Goal: Task Accomplishment & Management: Use online tool/utility

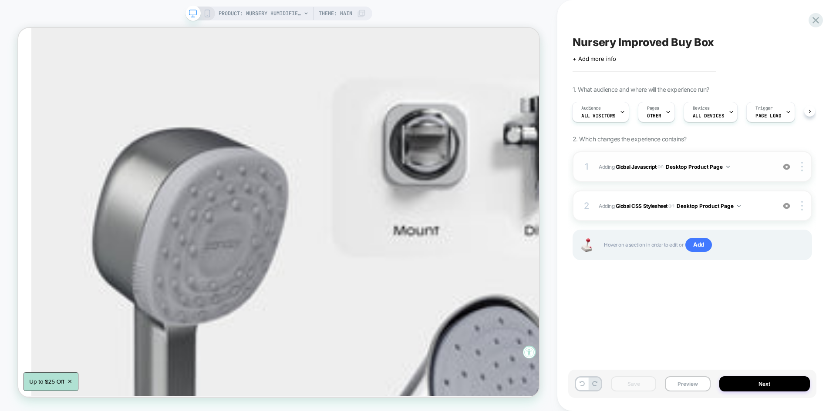
click at [762, 168] on span "Adding Global Javascript on Desktop Product Page" at bounding box center [685, 166] width 172 height 11
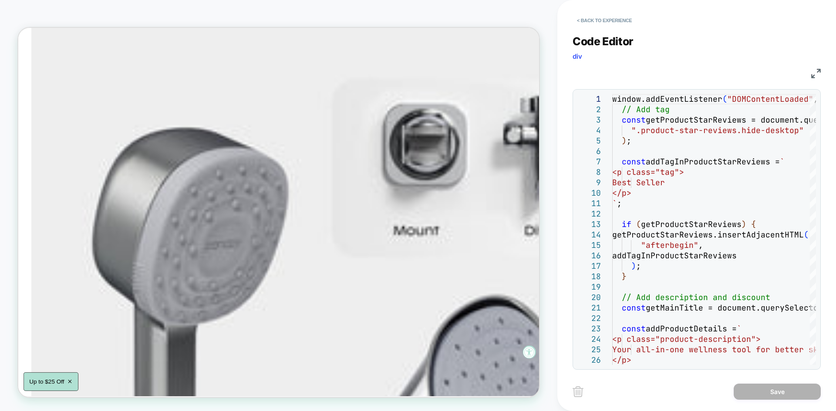
click at [0, 0] on img at bounding box center [0, 0] width 0 height 0
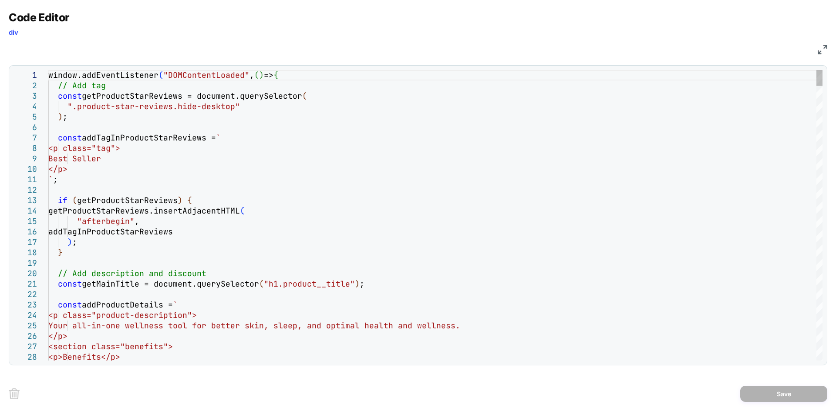
click at [0, 0] on div "window.addEventListener ( "DOMContentLoaded" , ( ) => { // Add tag const getPro…" at bounding box center [0, 0] width 0 height 0
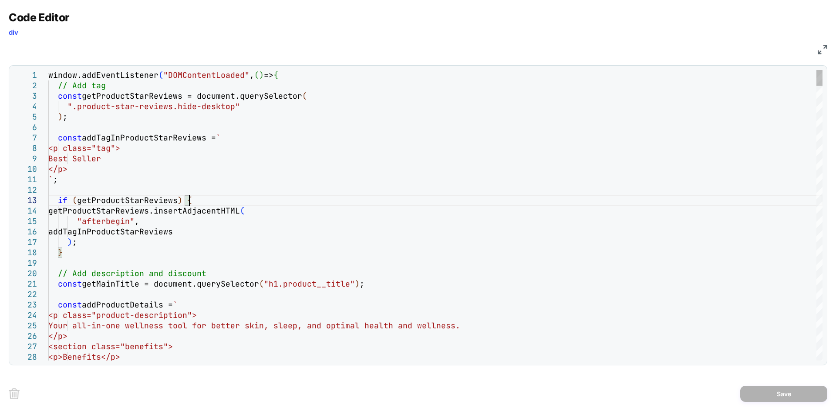
click at [0, 0] on div "window.addEventListener ( "DOMContentLoaded" , ( ) => { // Add tag const getPro…" at bounding box center [0, 0] width 0 height 0
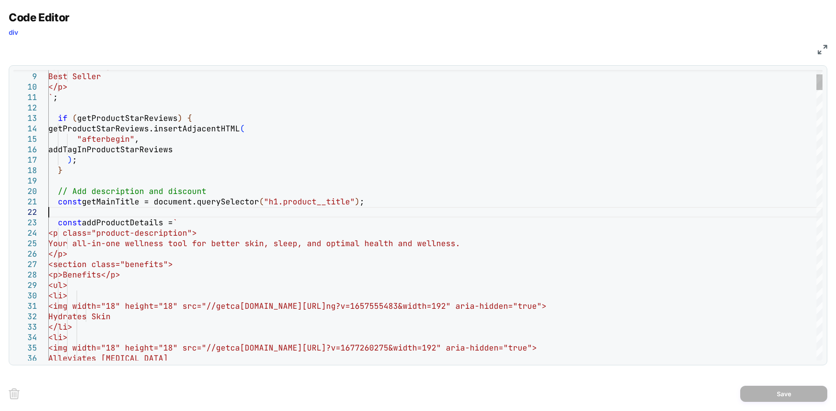
click at [0, 0] on div "<p class="tag"> Best Seller </p> ` ; if ( getProductStarReviews ) { getProductS…" at bounding box center [0, 0] width 0 height 0
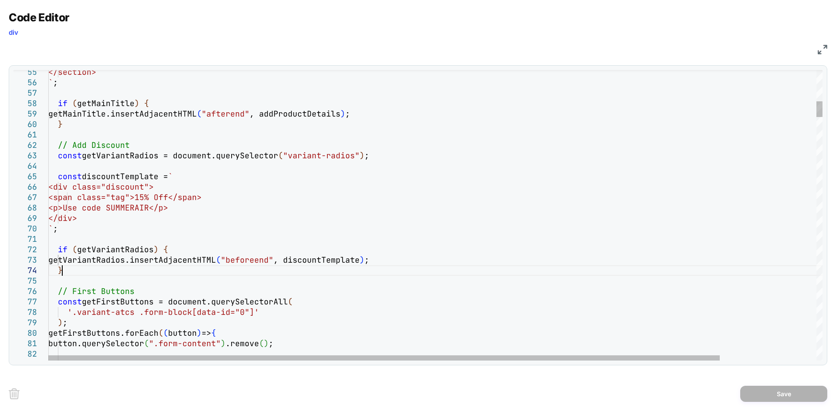
click at [0, 0] on div "</section> ` ; if ( getMainTitle ) { getMainTitle.insertAdjacentHTML ( "afteren…" at bounding box center [0, 0] width 0 height 0
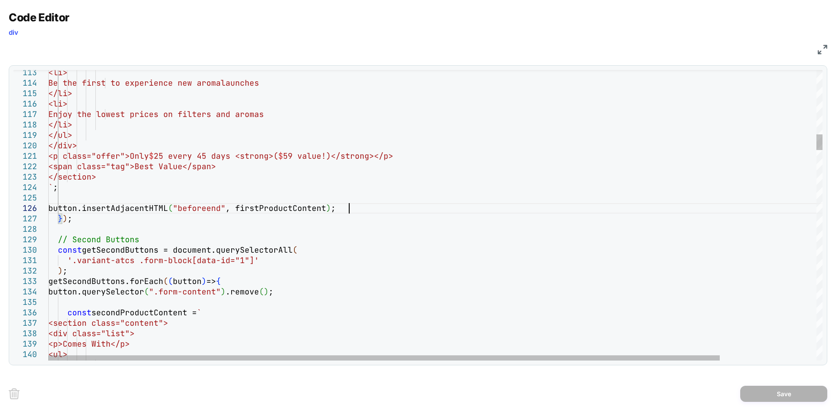
click at [0, 0] on div "<li> Be the first to experience new aroma launches </li> <li> Enjoy the lowest …" at bounding box center [0, 0] width 0 height 0
type textarea "**********"
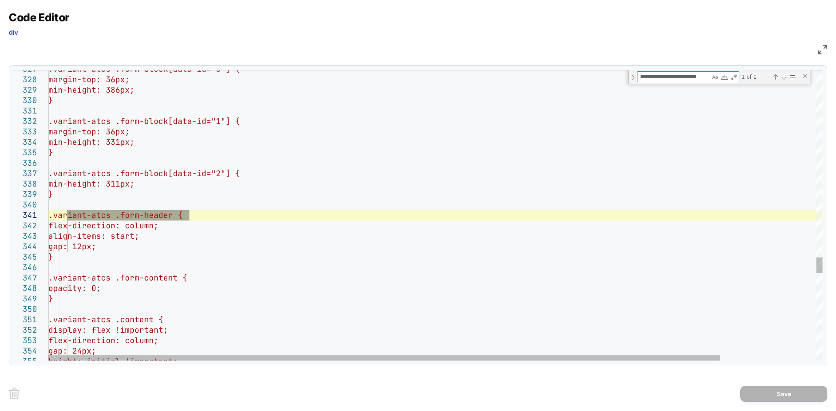
type textarea "**********"
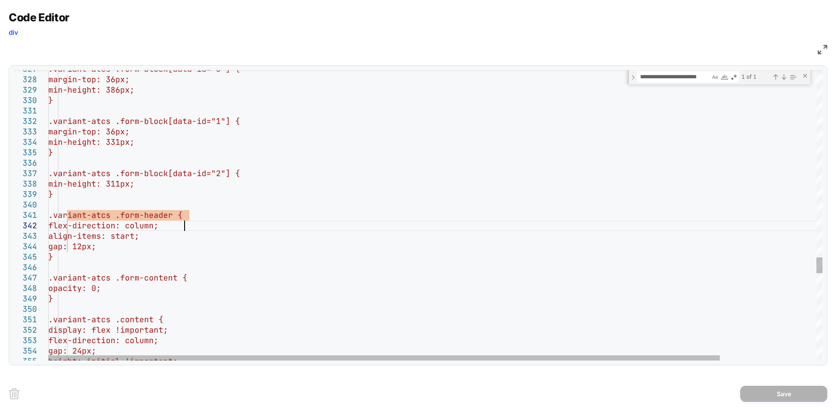
click at [0, 0] on div ".variant-atcs .form-block[data-id="0"] { margin-top: 36px; min-height: 386px; }…" at bounding box center [0, 0] width 0 height 0
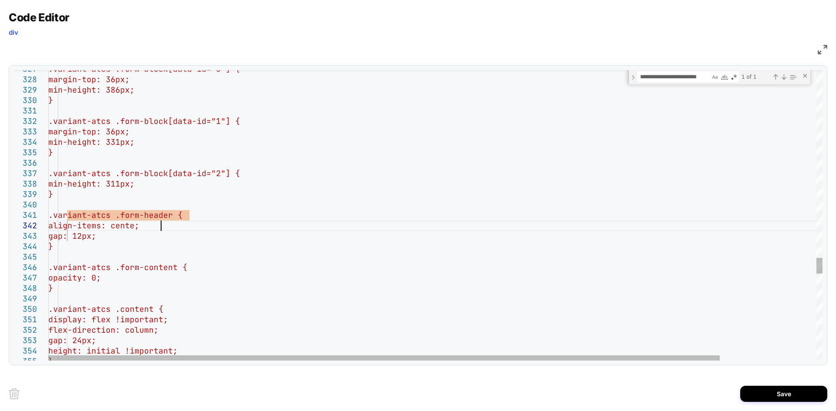
scroll to position [10, 118]
click at [0, 0] on div ".variant-atcs .form-block[data-id="0"] { margin-top: 36px; min-height: 386px; }…" at bounding box center [0, 0] width 0 height 0
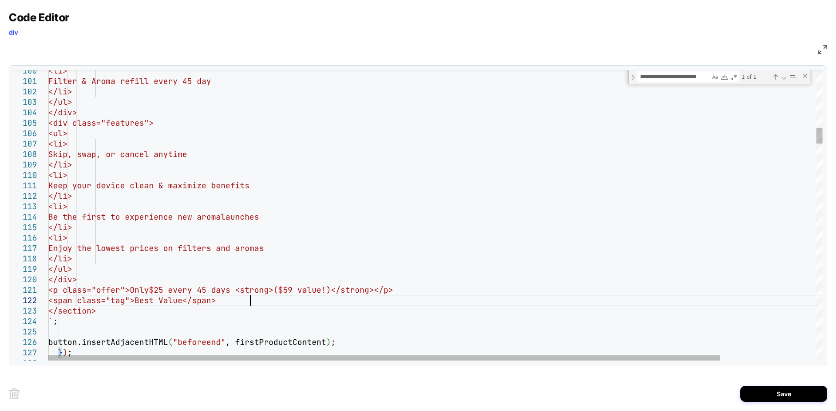
click at [0, 0] on div "<li> Filter & Aroma refill every 45 day </li> </ul> </div> <div class="features…" at bounding box center [0, 0] width 0 height 0
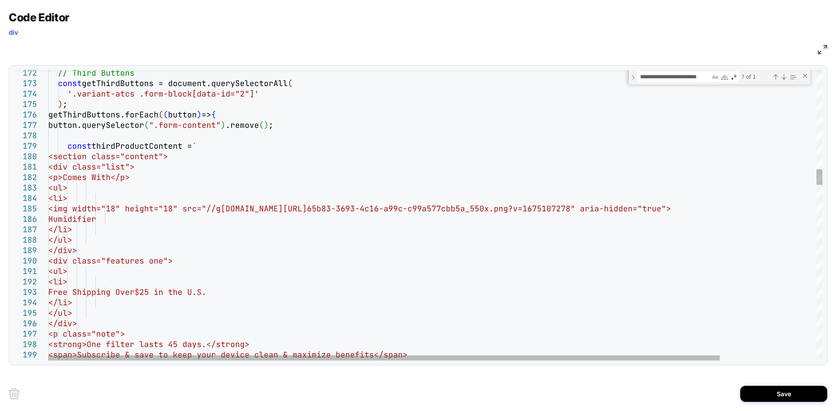
click at [0, 0] on div "// Third Buttons const getThirdButtons = document.querySelectorAll ( '.variant-…" at bounding box center [0, 0] width 0 height 0
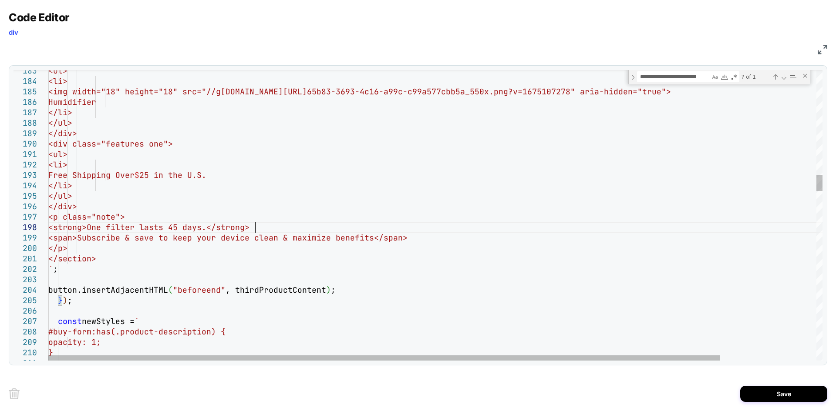
click at [0, 0] on div "<ul> <li> <img width="18" height="18" src="//g etcanopy.co/cdn/shop/files/Canop…" at bounding box center [0, 0] width 0 height 0
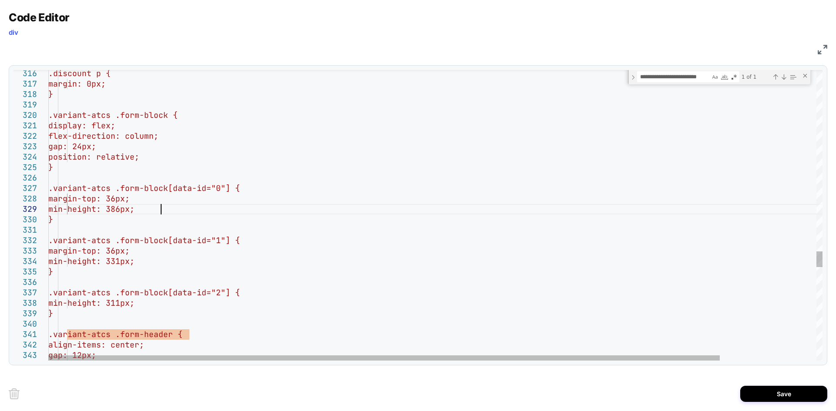
click at [0, 0] on div ".discount p { margin: 0px; } .variant-atcs .form-block { display: flex; flex-di…" at bounding box center [0, 0] width 0 height 0
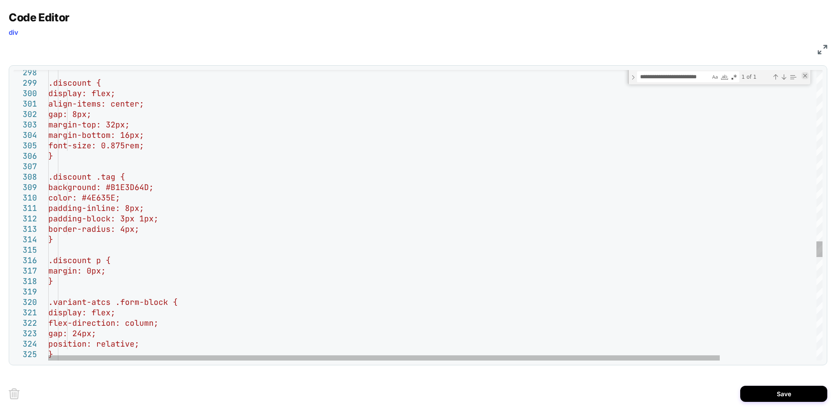
click at [0, 0] on div ".discount p { margin: 0px; } .variant-atcs .form-block { display: flex; flex-di…" at bounding box center [0, 0] width 0 height 0
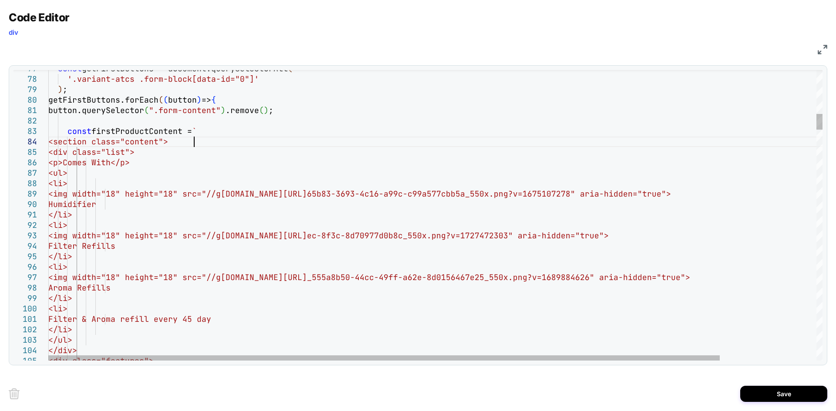
click at [0, 0] on div "const getFirstButtons = document.querySelectorAll ( '.variant-atcs .form-block[…" at bounding box center [0, 0] width 0 height 0
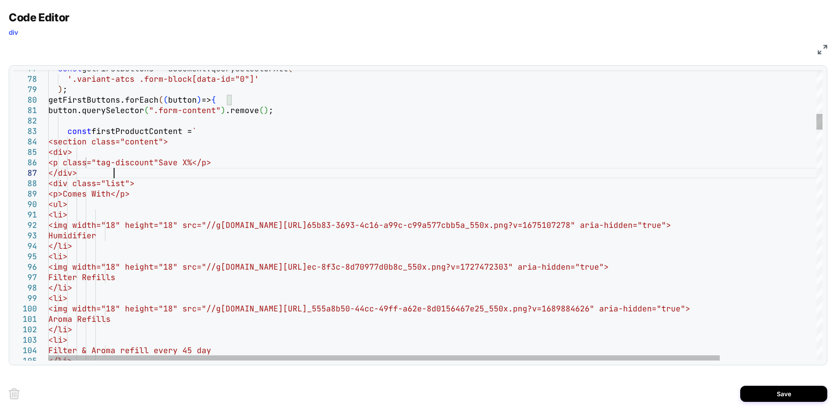
scroll to position [63, 65]
click at [0, 0] on div "const getFirstButtons = document.querySelectorAll ( '.variant-atcs .form-block[…" at bounding box center [0, 0] width 0 height 0
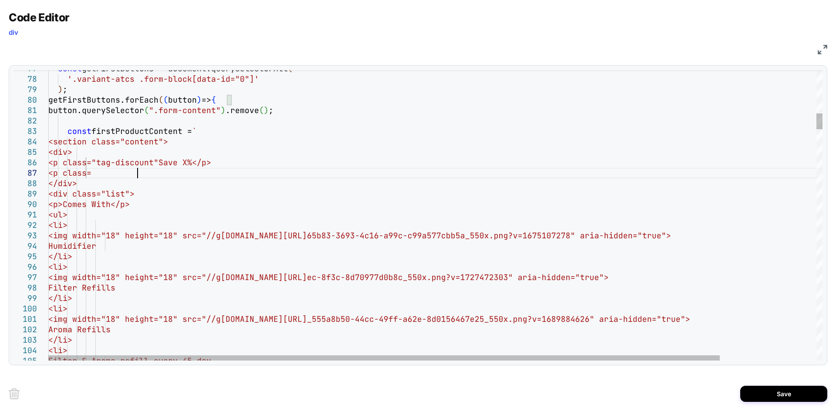
scroll to position [63, 94]
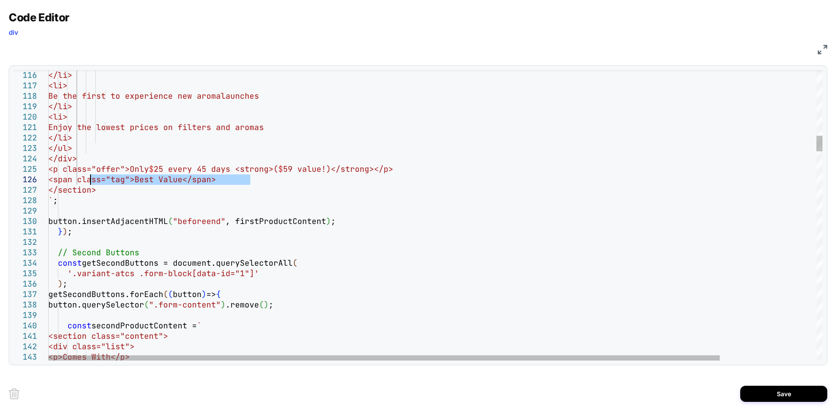
drag, startPoint x: 252, startPoint y: 180, endPoint x: 86, endPoint y: 178, distance: 166.3
click at [0, 0] on div "const secondProductContent = ` <section class="content"> <div class="list"> <p>…" at bounding box center [0, 0] width 0 height 0
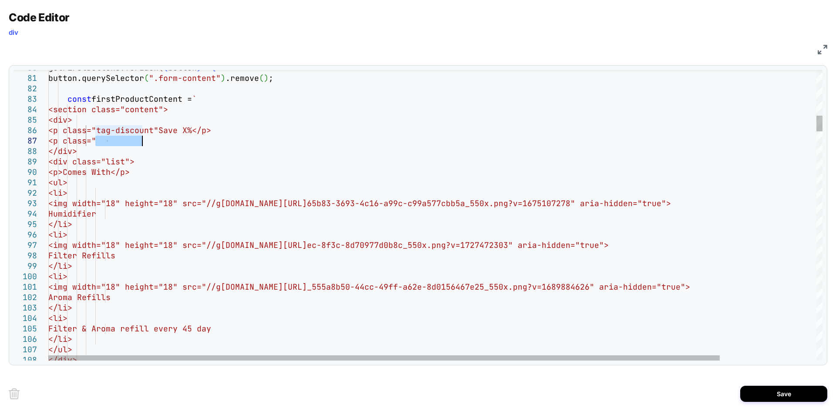
drag, startPoint x: 95, startPoint y: 141, endPoint x: 190, endPoint y: 137, distance: 94.5
click at [0, 0] on div "</div> </li> </ul> Aroma Refills </li> <li> Filter & Aroma refill every 45 day …" at bounding box center [0, 0] width 0 height 0
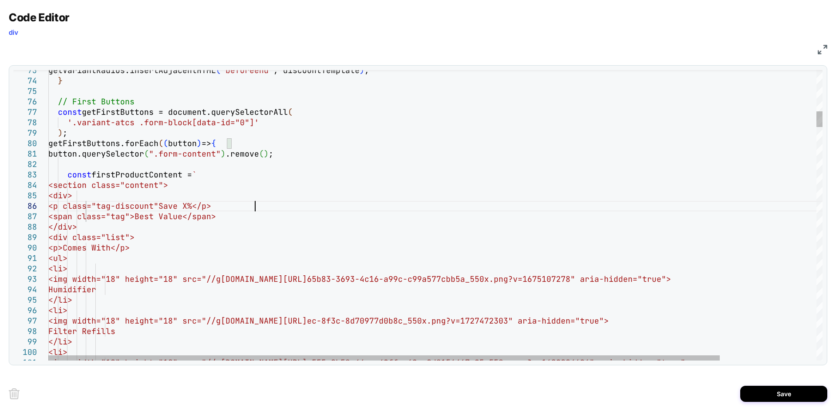
click at [0, 0] on div "<img width="18" height="18" src="//g etcanopy.co/cdn/shop/files/Canopy-Web-Arom…" at bounding box center [0, 0] width 0 height 0
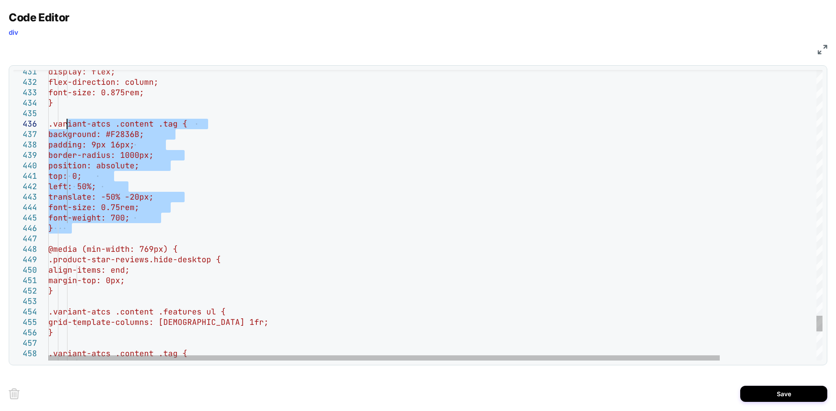
drag, startPoint x: 80, startPoint y: 231, endPoint x: 67, endPoint y: 127, distance: 105.3
click at [0, 0] on div "display: flex; flex-direction: column; font-size: 0.875rem; } .variant-atcs .co…" at bounding box center [0, 0] width 0 height 0
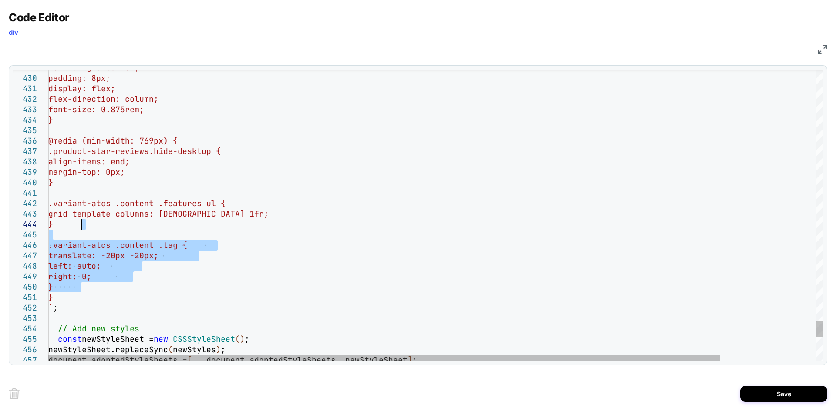
drag, startPoint x: 83, startPoint y: 287, endPoint x: 89, endPoint y: 226, distance: 61.7
click at [0, 0] on div "display: flex; flex-direction: column; font-size: 0.875rem; } @media (min-width…" at bounding box center [0, 0] width 0 height 0
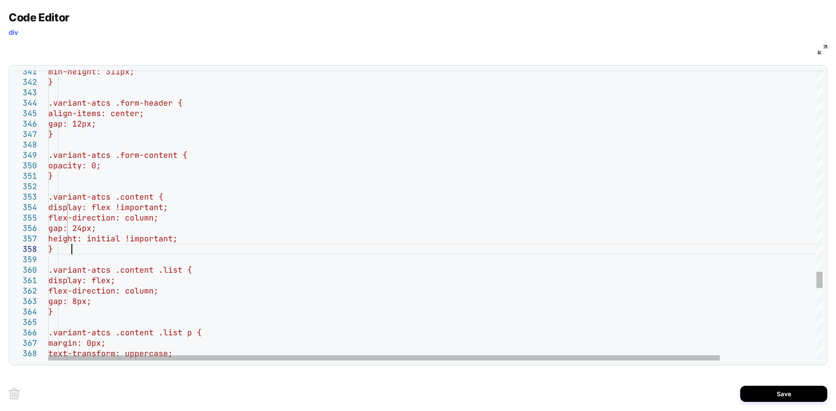
click at [0, 0] on div "} gap: 8px; flex-direction: column; display: flex; .variant-atcs .content .list…" at bounding box center [0, 0] width 0 height 0
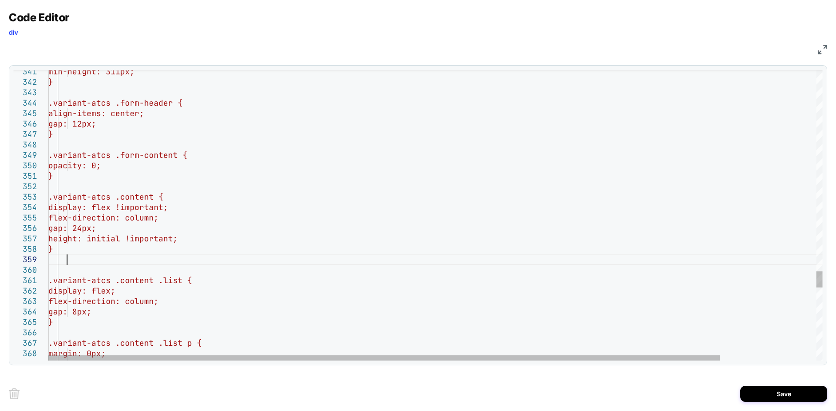
scroll to position [94, 18]
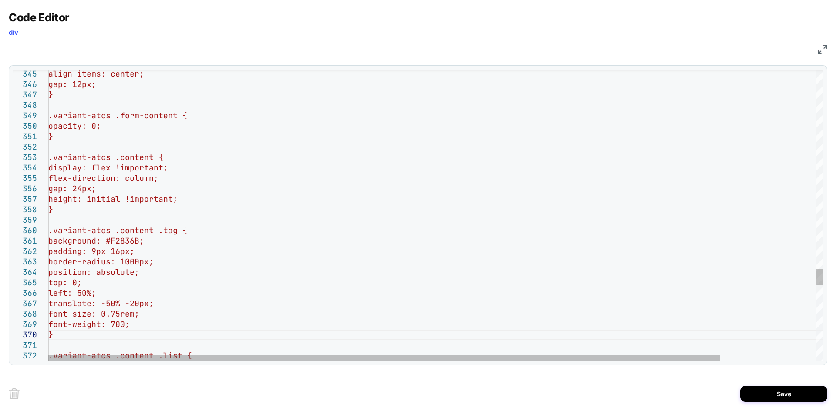
click at [0, 0] on div "} height: initial !important; gap: 24px; flex-direction: column; display: flex …" at bounding box center [0, 0] width 0 height 0
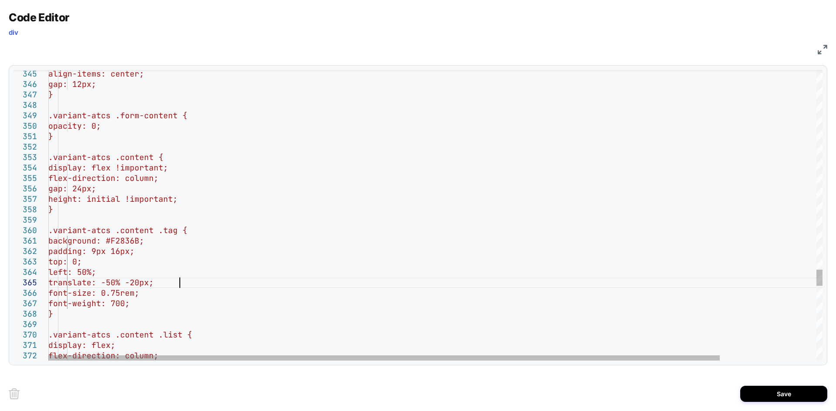
click at [0, 0] on div "} height: initial !important; gap: 24px; flex-direction: column; display: flex …" at bounding box center [0, 0] width 0 height 0
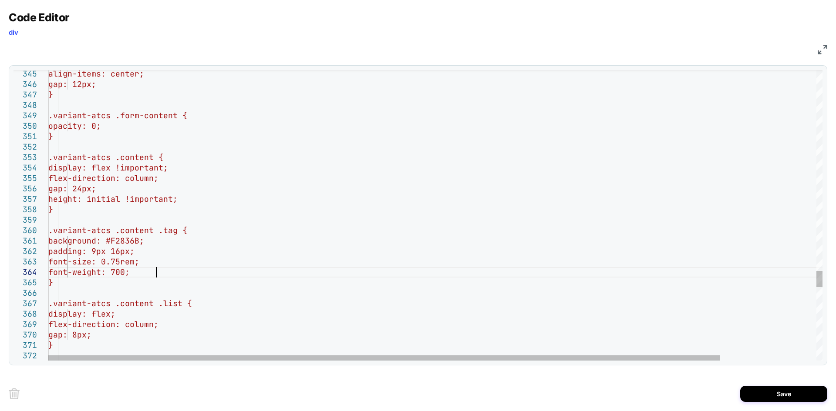
click at [0, 0] on div "} height: initial !important; gap: 24px; flex-direction: column; display: flex …" at bounding box center [0, 0] width 0 height 0
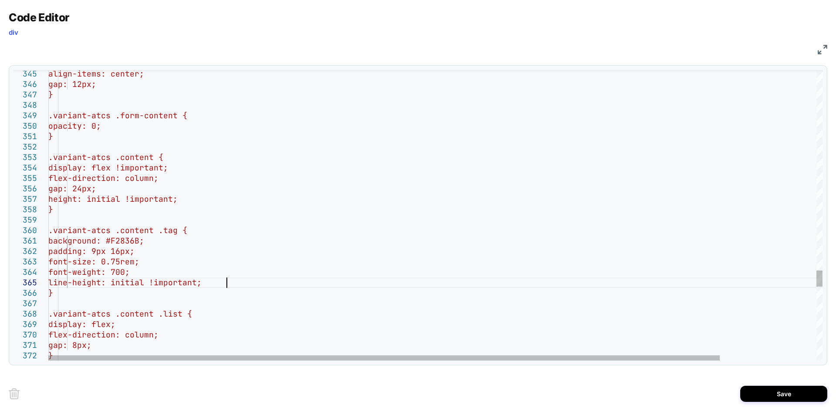
scroll to position [51, 178]
click at [0, 0] on div "} height: initial !important; gap: 24px; flex-direction: column; display: flex …" at bounding box center [0, 0] width 0 height 0
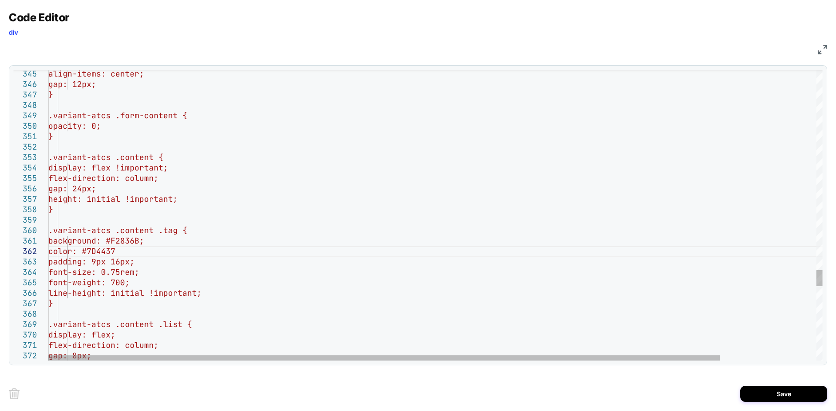
scroll to position [20, 98]
click at [0, 0] on div "} height: initial !important; gap: 24px; flex-direction: column; display: flex …" at bounding box center [0, 0] width 0 height 0
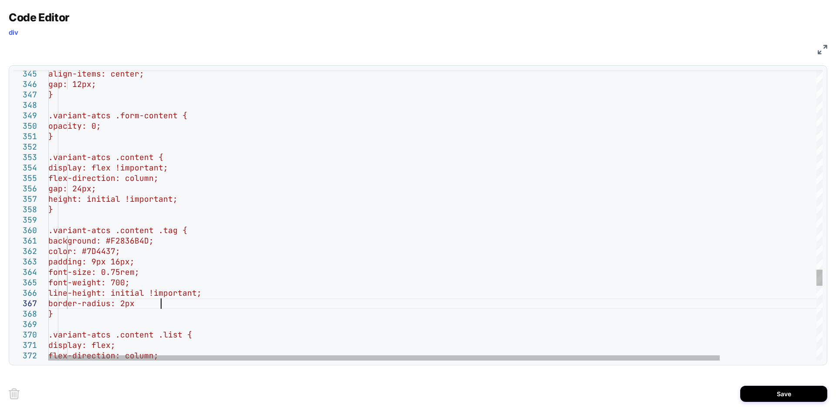
scroll to position [63, 117]
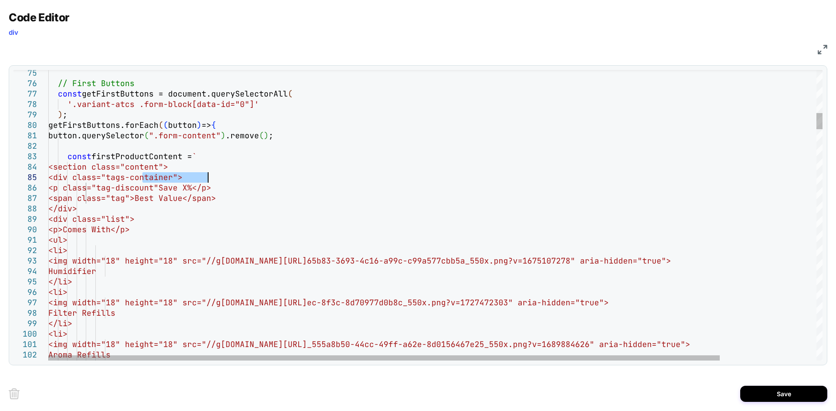
drag, startPoint x: 143, startPoint y: 175, endPoint x: 207, endPoint y: 176, distance: 64.4
click at [0, 0] on div "const firstProductContent = ` button.querySelector ( ".form-content" ) .remove …" at bounding box center [0, 0] width 0 height 0
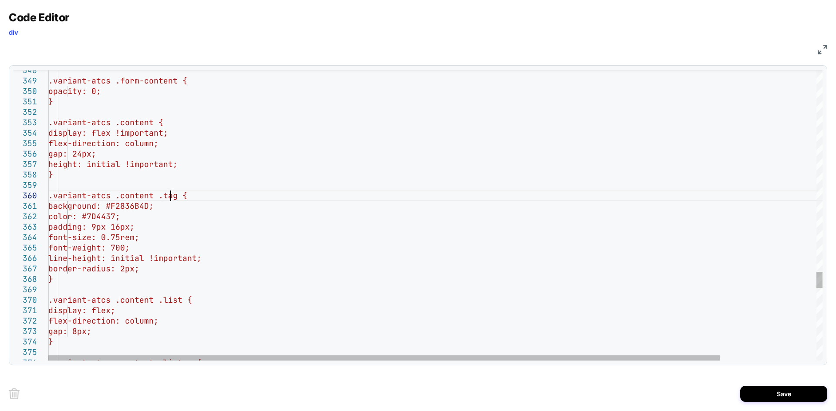
click at [0, 0] on div "gap: 24px; height: initial !important; } .variant-atcs .content .tag { backgrou…" at bounding box center [0, 0] width 0 height 0
click at [0, 0] on div "gap: 24px; height: initial !important; } .variant-atcs .content .tags-container…" at bounding box center [0, 0] width 0 height 0
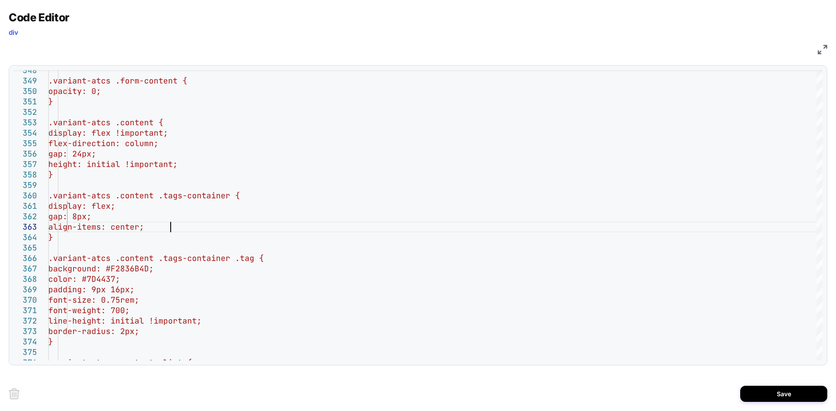
scroll to position [21, 121]
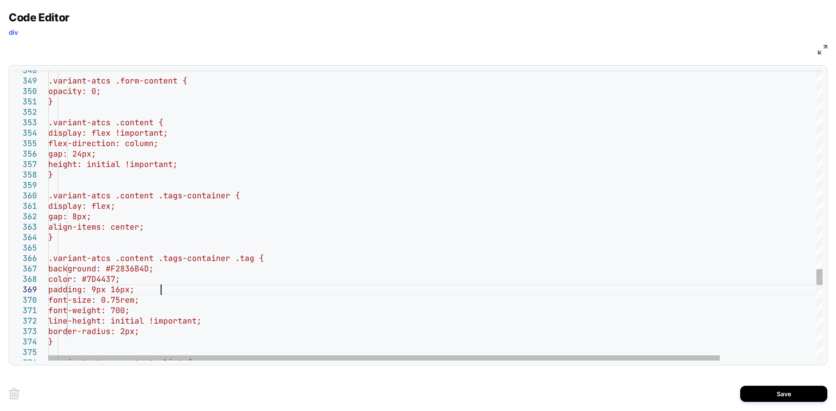
click at [0, 0] on div "gap: 24px; height: initial !important; } .variant-atcs .content .tags-container…" at bounding box center [0, 0] width 0 height 0
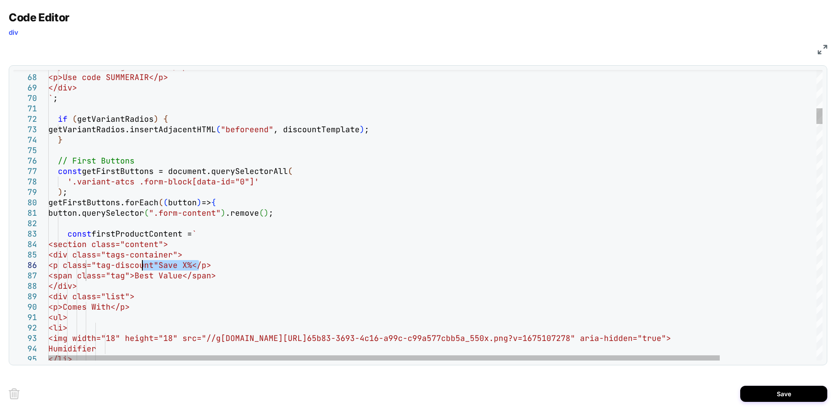
drag, startPoint x: 198, startPoint y: 265, endPoint x: 143, endPoint y: 264, distance: 55.3
click at [0, 0] on div "</li> <img width="18" height="18" src="//g etcanopy.co/cdn/shop/files/Canopy-We…" at bounding box center [0, 0] width 0 height 0
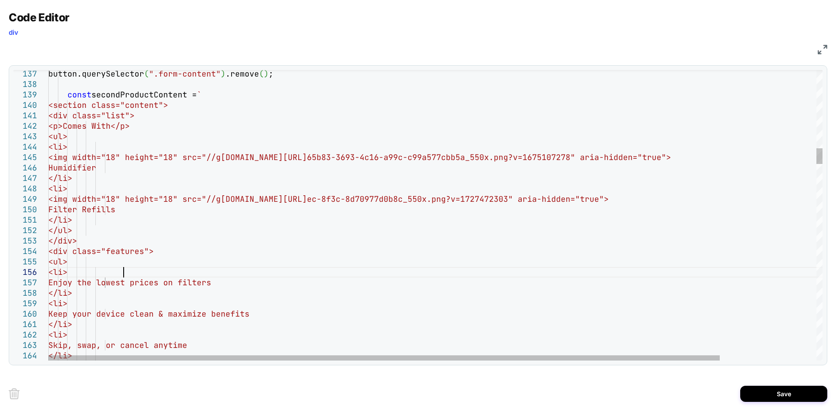
click at [0, 0] on div "button.querySelector ( ".form-content" ) .remove ( ) ; const secondProductConte…" at bounding box center [0, 0] width 0 height 0
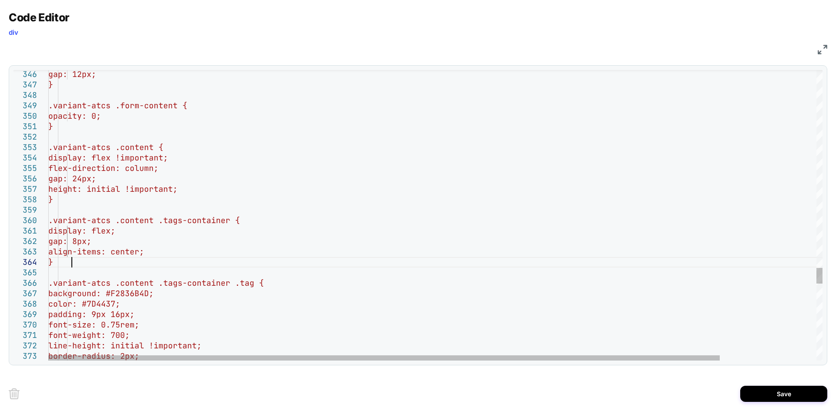
click at [0, 0] on div "gap: 12px; } .variant-atcs .form-content { opacity: 0; } .variant-atcs .content…" at bounding box center [0, 0] width 0 height 0
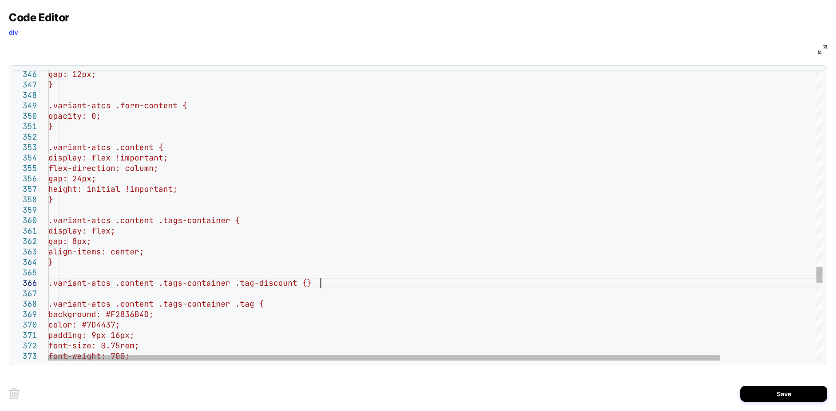
scroll to position [63, 27]
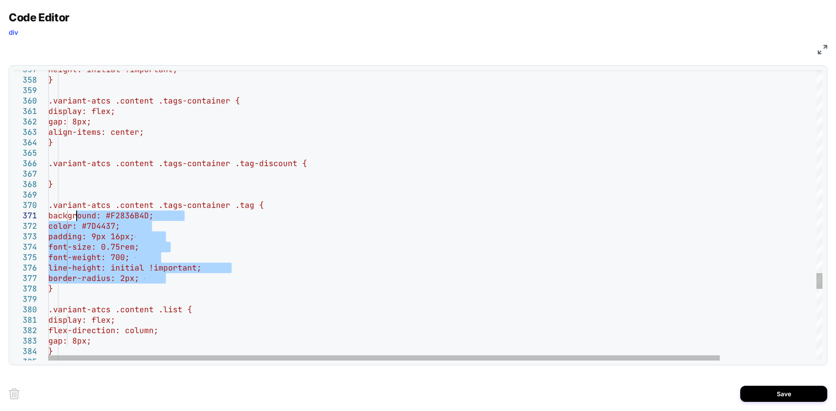
drag, startPoint x: 164, startPoint y: 282, endPoint x: 77, endPoint y: 216, distance: 109.1
click at [0, 0] on div "height: initial !important; } .variant-atcs .content .tags-container { display:…" at bounding box center [0, 0] width 0 height 0
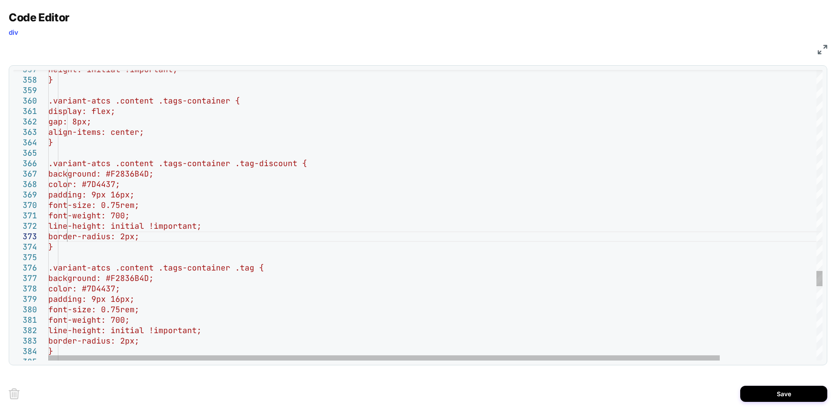
click at [0, 0] on div "height: initial !important; } .variant-atcs .content .tags-container { display:…" at bounding box center [0, 0] width 0 height 0
type textarea "**********"
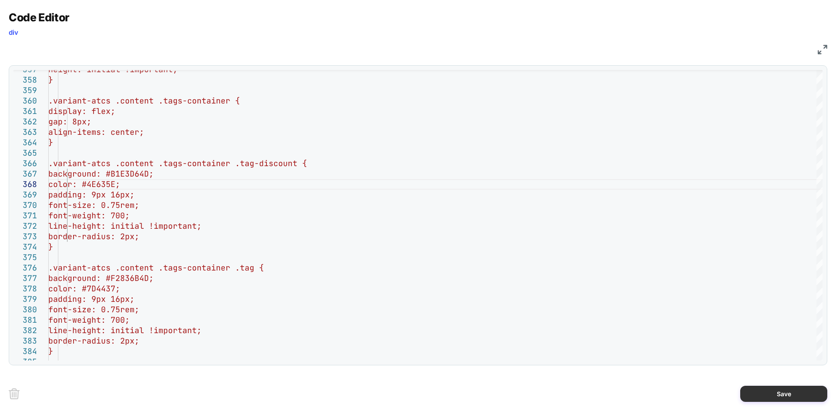
click at [0, 0] on button "Save" at bounding box center [0, 0] width 0 height 0
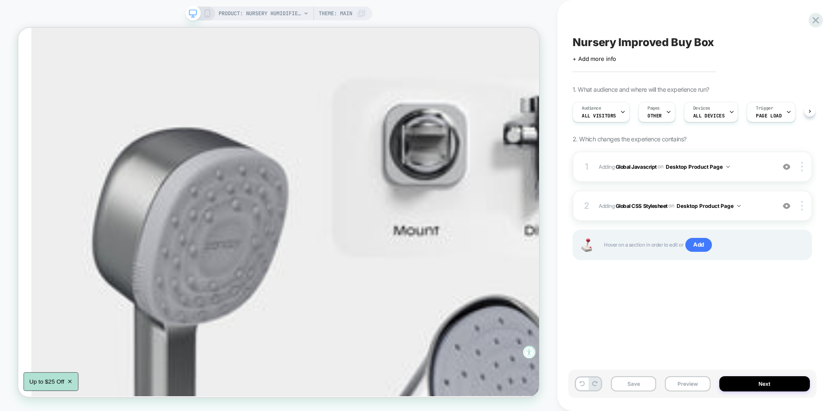
scroll to position [0, 0]
click at [625, 376] on div "Save Preview Next" at bounding box center [692, 384] width 248 height 28
click at [627, 380] on button "Save" at bounding box center [633, 384] width 45 height 15
click at [694, 380] on button "Preview" at bounding box center [687, 384] width 45 height 15
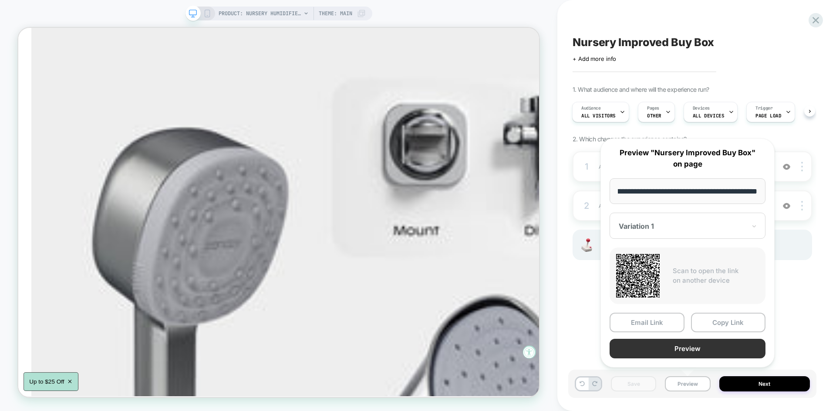
scroll to position [0, 0]
click at [665, 346] on button "Preview" at bounding box center [687, 349] width 156 height 20
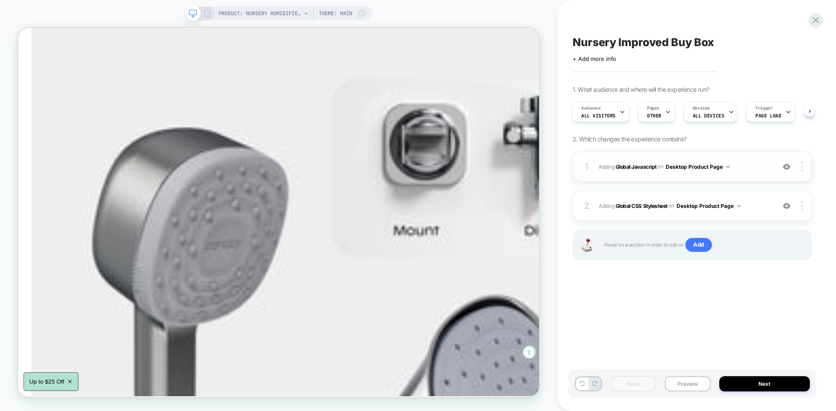
click at [743, 175] on div "1 Adding Global Javascript on Desktop Product Page Add Before Add After Copy to…" at bounding box center [691, 166] width 239 height 30
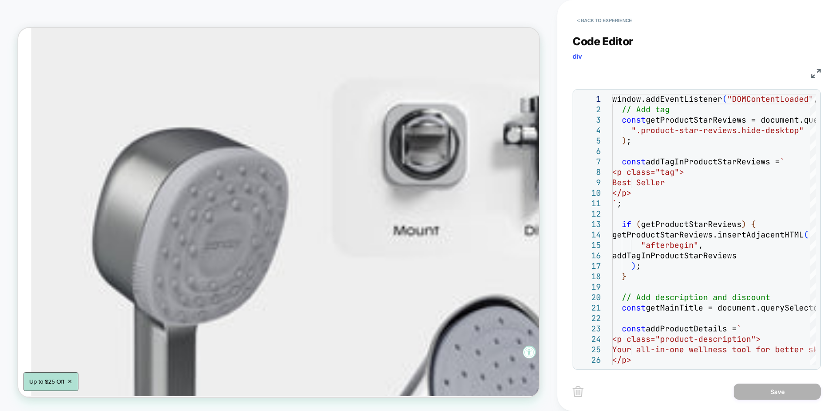
click at [808, 74] on div "JS" at bounding box center [696, 72] width 248 height 15
click at [811, 73] on img at bounding box center [816, 74] width 10 height 10
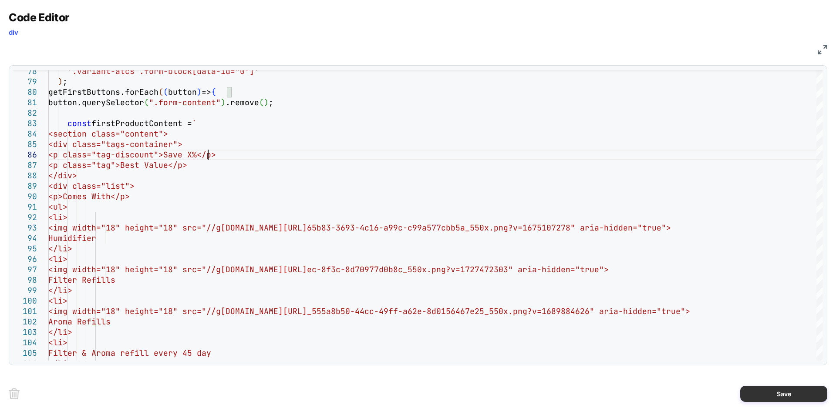
type textarea "**********"
click at [769, 387] on button "Save" at bounding box center [783, 394] width 87 height 16
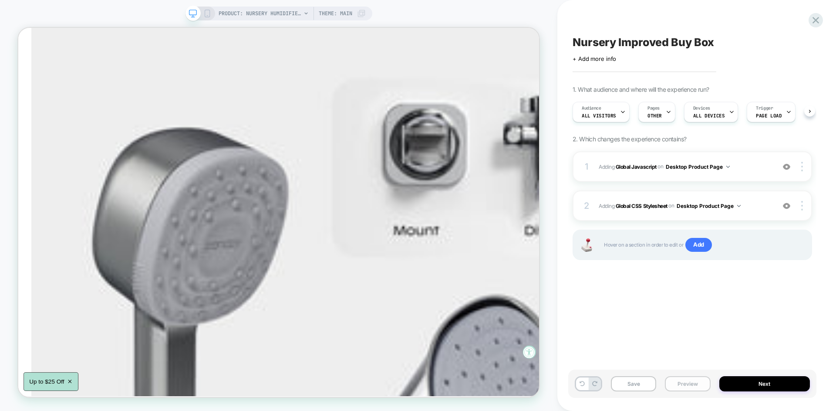
scroll to position [0, 0]
click at [653, 381] on button "Save" at bounding box center [633, 384] width 45 height 15
click at [696, 386] on button "Preview" at bounding box center [687, 384] width 45 height 15
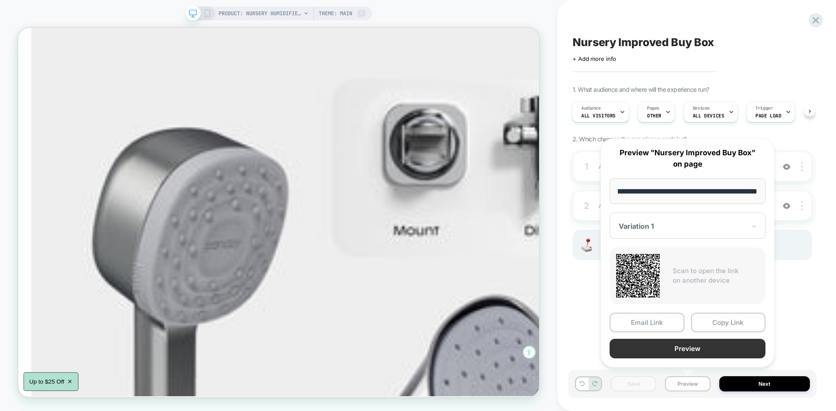
scroll to position [0, 0]
click at [670, 350] on button "Preview" at bounding box center [687, 349] width 156 height 20
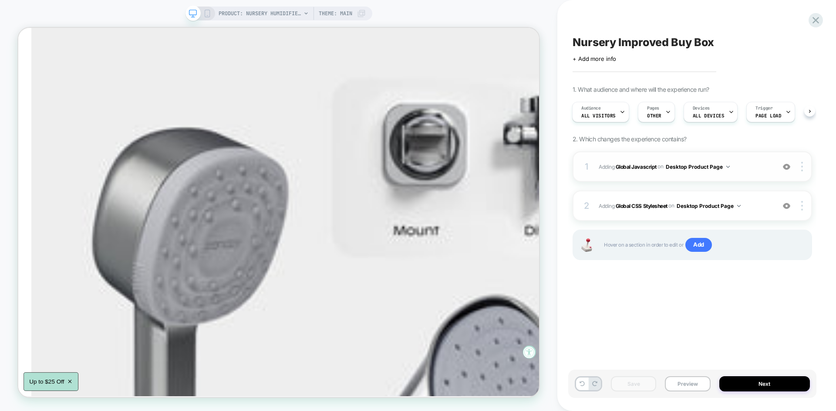
click at [736, 170] on span "Adding Global Javascript on Desktop Product Page" at bounding box center [685, 166] width 172 height 11
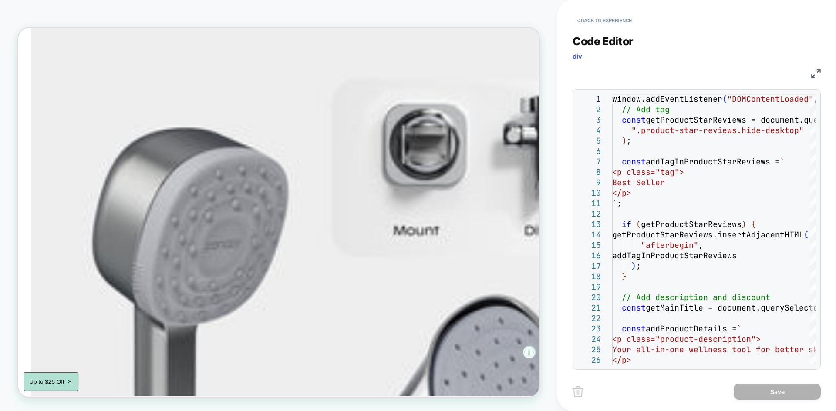
click at [810, 74] on div "JS" at bounding box center [696, 72] width 248 height 15
click at [817, 69] on img at bounding box center [816, 74] width 10 height 10
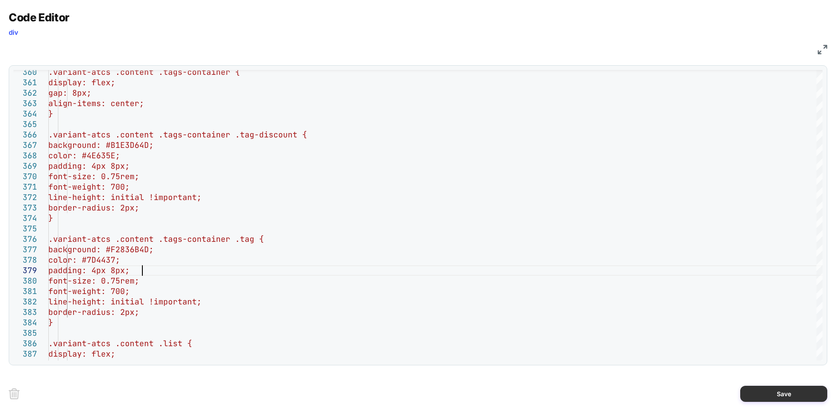
type textarea "**********"
click at [765, 388] on button "Save" at bounding box center [783, 394] width 87 height 16
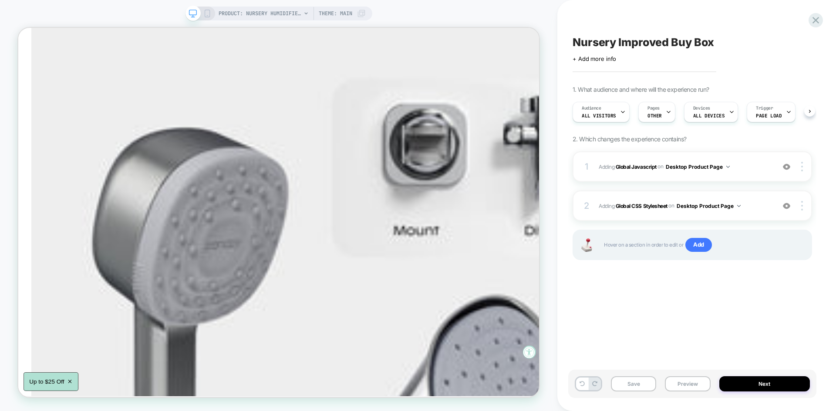
scroll to position [0, 0]
click at [634, 383] on button "Save" at bounding box center [633, 384] width 45 height 15
click at [686, 379] on button "Preview" at bounding box center [687, 384] width 45 height 15
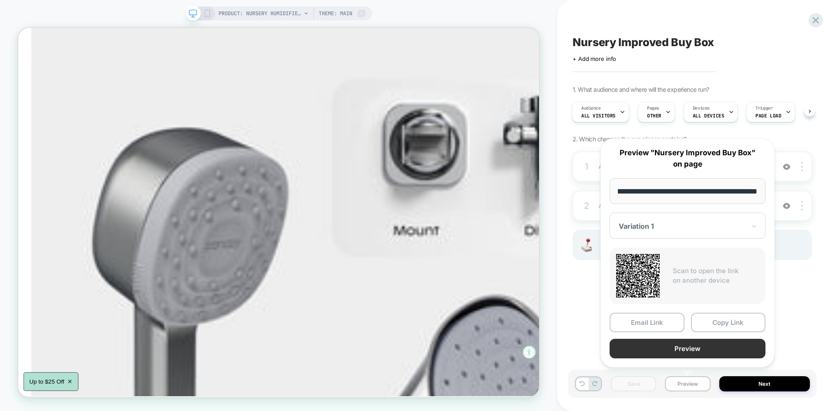
scroll to position [0, 0]
click at [673, 355] on button "Preview" at bounding box center [687, 349] width 156 height 20
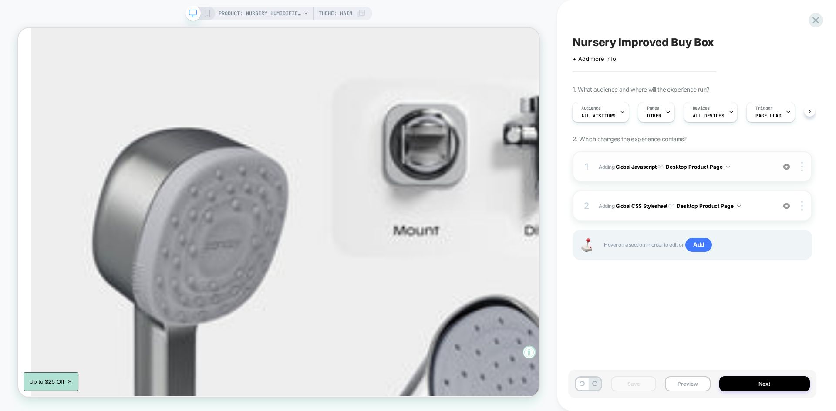
click at [749, 174] on div "1 Adding Global Javascript on Desktop Product Page Add Before Add After Copy to…" at bounding box center [691, 166] width 239 height 30
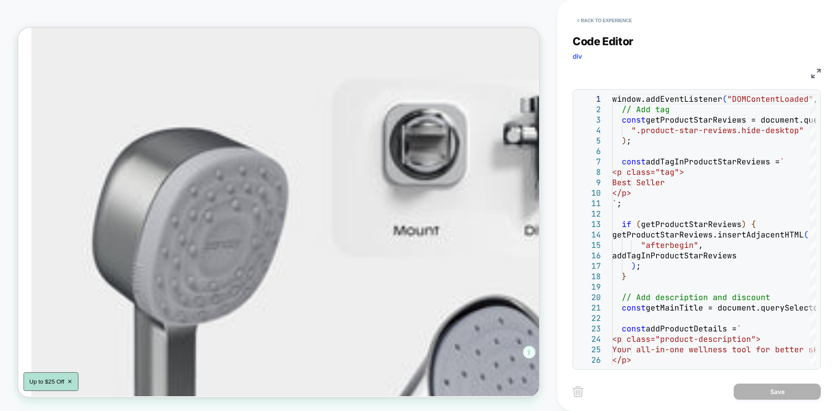
click at [817, 74] on img at bounding box center [816, 74] width 10 height 10
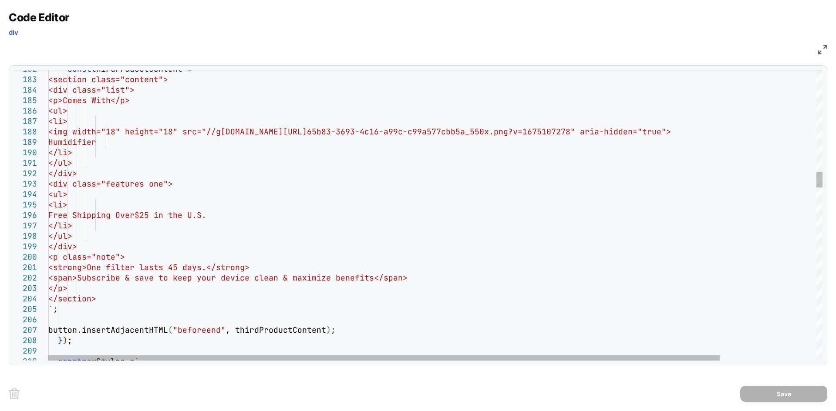
type textarea "**********"
type textarea "*"
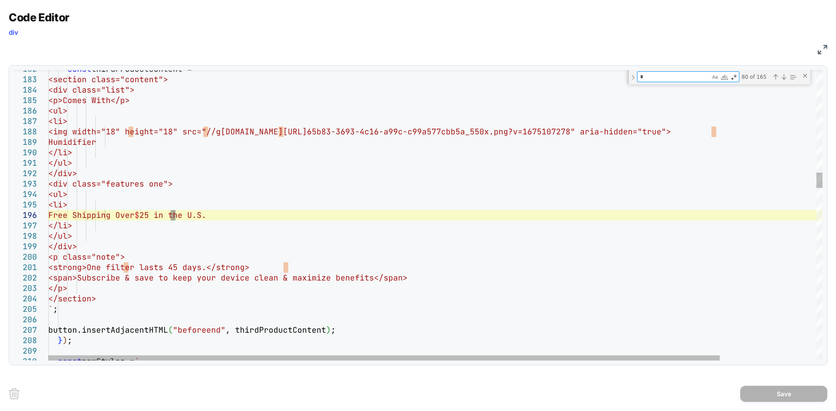
type textarea "**********"
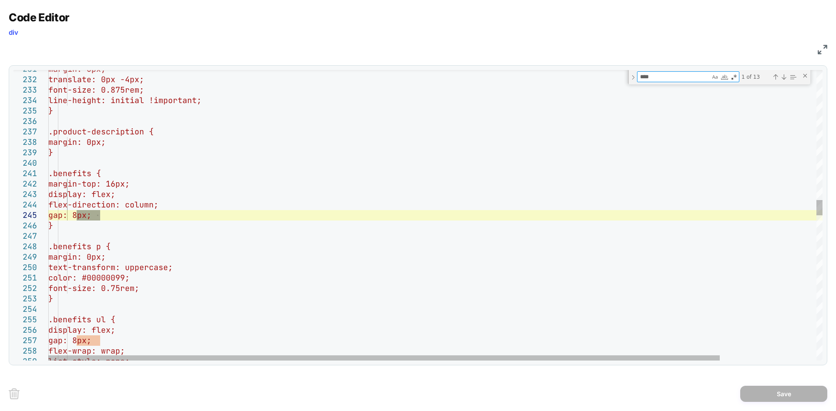
type textarea "****"
type textarea "**********"
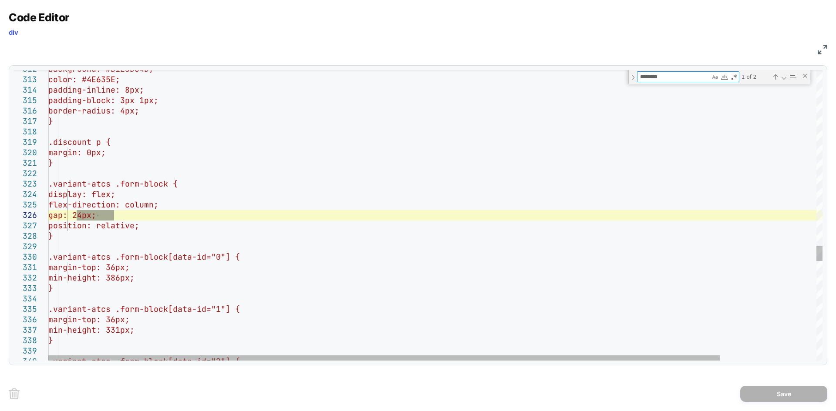
type textarea "*********"
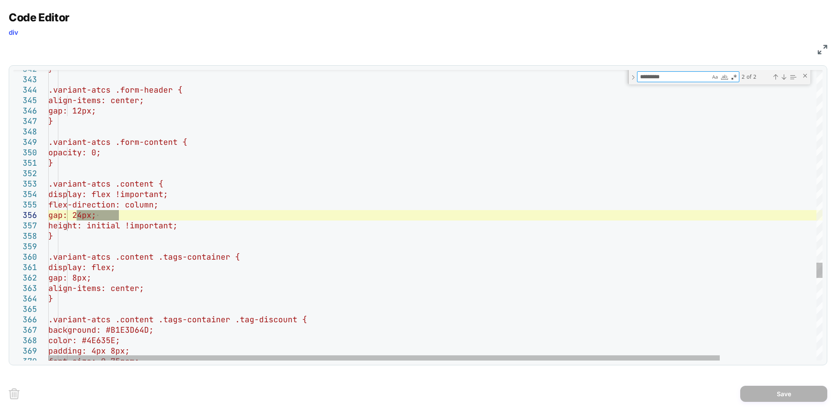
type textarea "**********"
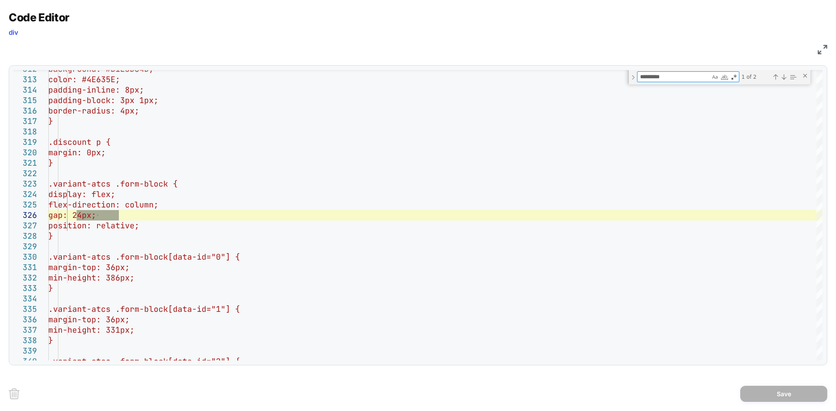
type textarea "*********"
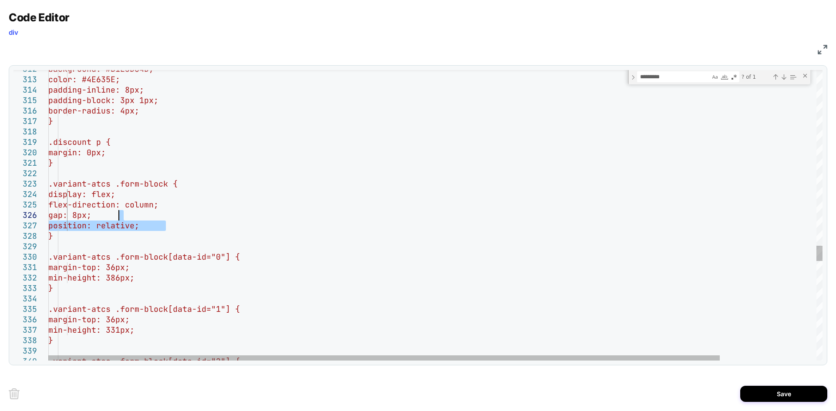
type textarea "**********"
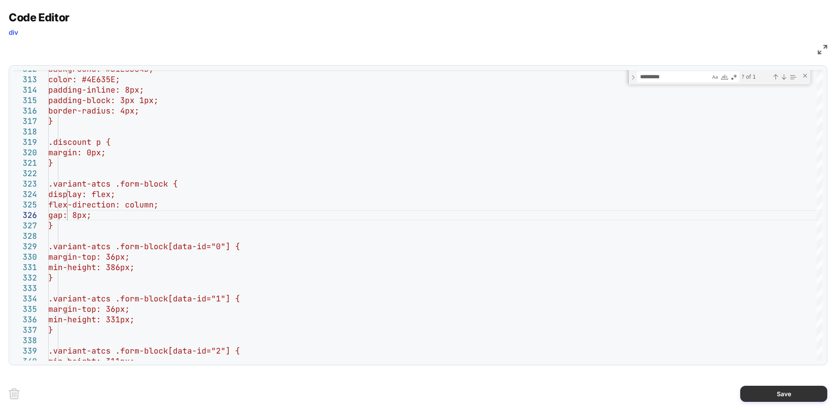
click at [773, 390] on button "Save" at bounding box center [783, 394] width 87 height 16
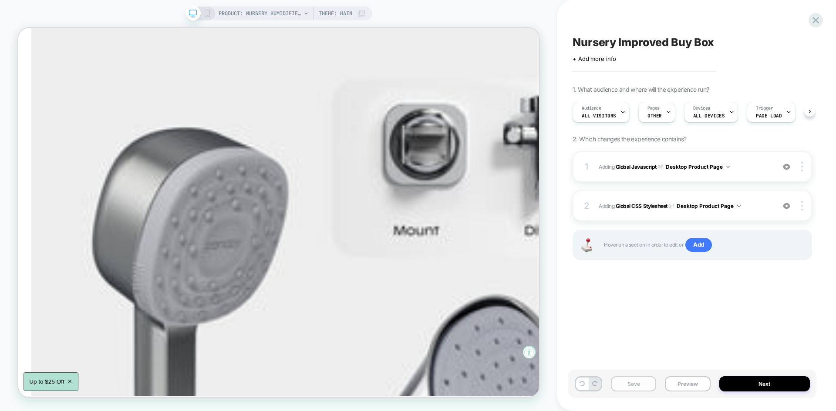
scroll to position [0, 0]
click at [629, 383] on button "Save" at bounding box center [633, 384] width 45 height 15
click at [693, 391] on button "Preview" at bounding box center [687, 384] width 45 height 15
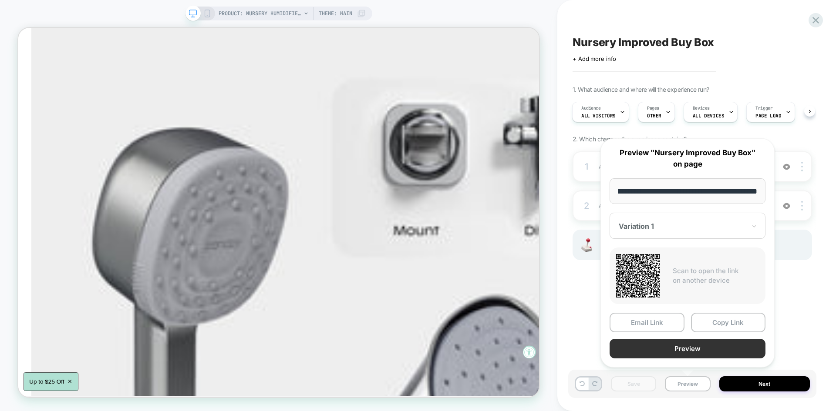
scroll to position [0, 0]
click at [671, 352] on button "Preview" at bounding box center [687, 349] width 156 height 20
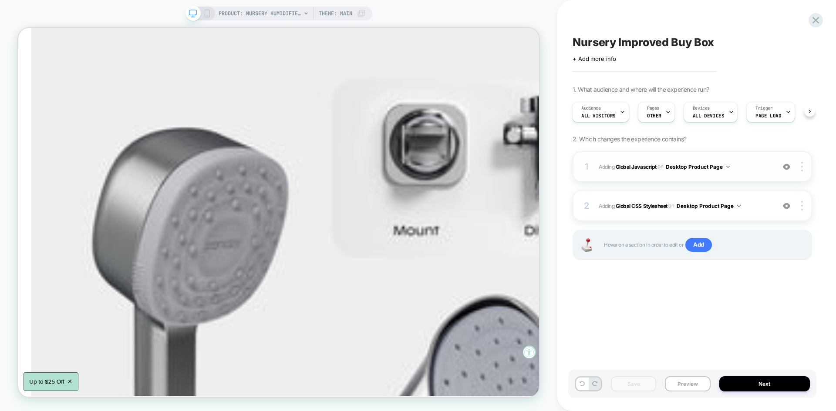
click at [742, 160] on div "1 Adding Global Javascript on Desktop Product Page Add Before Add After Copy to…" at bounding box center [691, 166] width 239 height 30
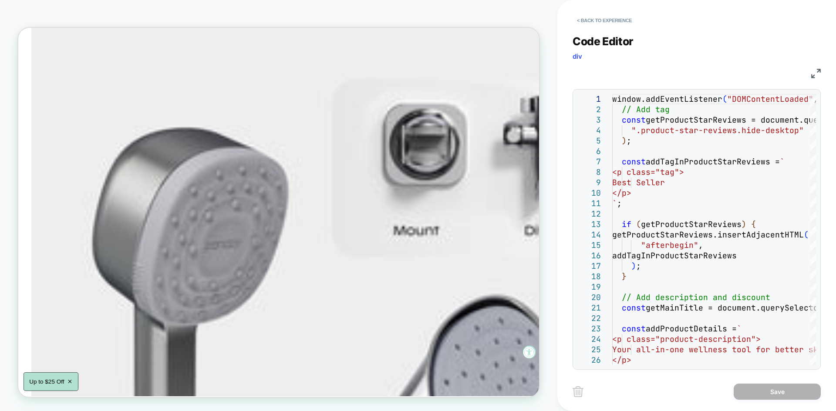
click at [813, 72] on img at bounding box center [816, 74] width 10 height 10
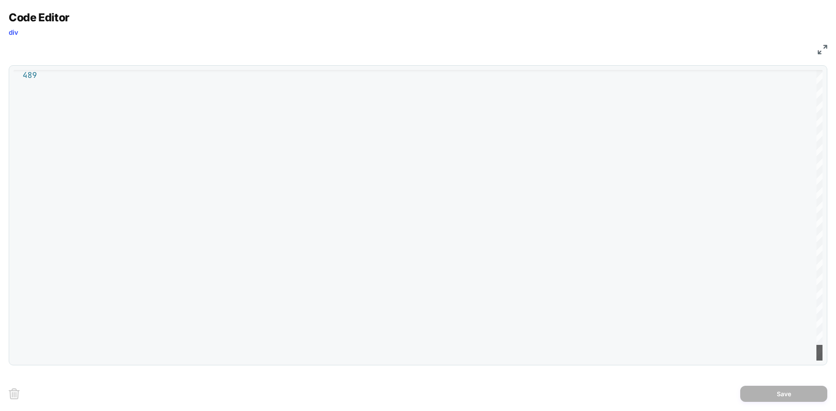
click at [816, 361] on div at bounding box center [819, 353] width 6 height 16
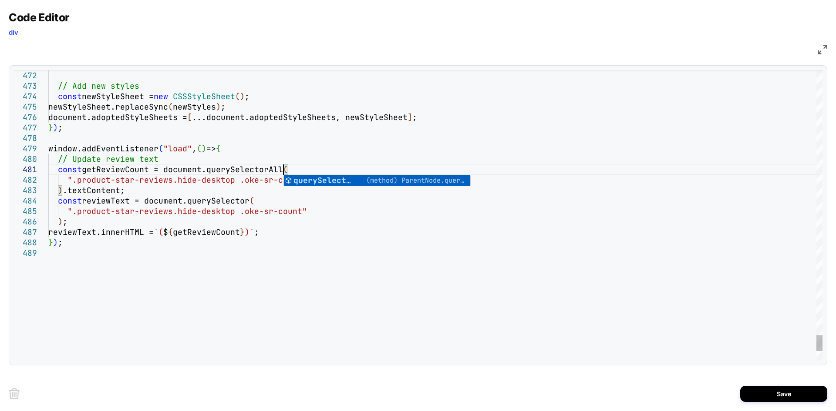
scroll to position [0, 235]
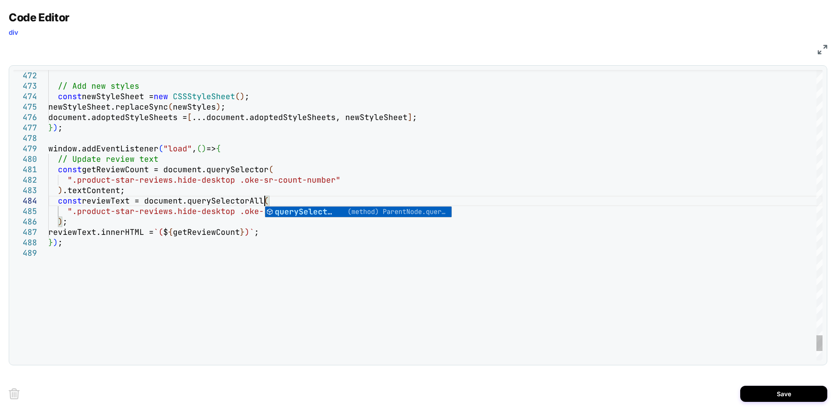
scroll to position [31, 216]
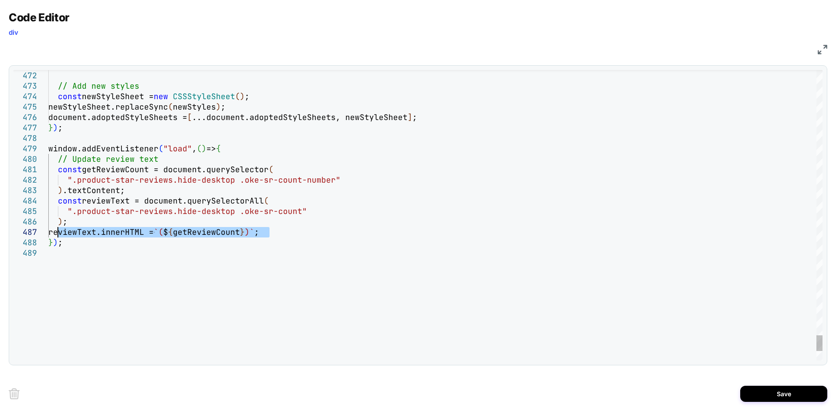
drag, startPoint x: 276, startPoint y: 234, endPoint x: 58, endPoint y: 234, distance: 218.1
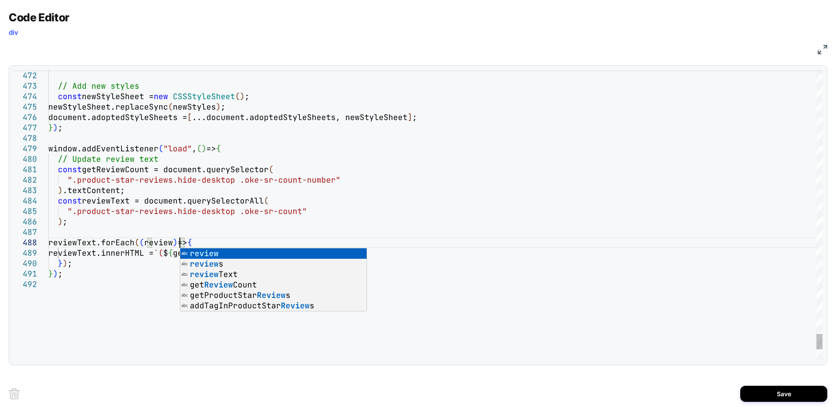
scroll to position [83, 131]
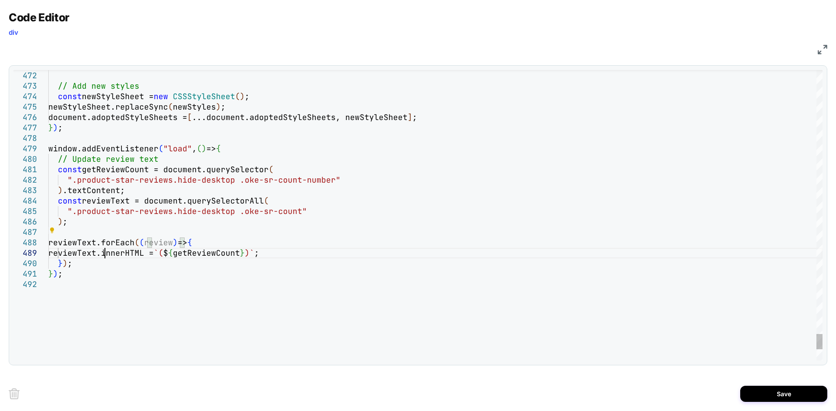
type textarea "***"
click at [768, 399] on button "Save" at bounding box center [783, 394] width 87 height 16
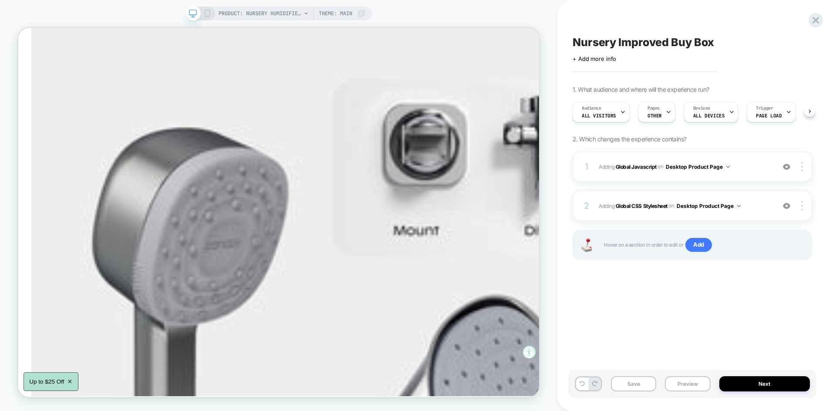
scroll to position [0, 0]
click at [624, 377] on button "Save" at bounding box center [633, 384] width 45 height 15
click at [693, 388] on button "Preview" at bounding box center [687, 384] width 45 height 15
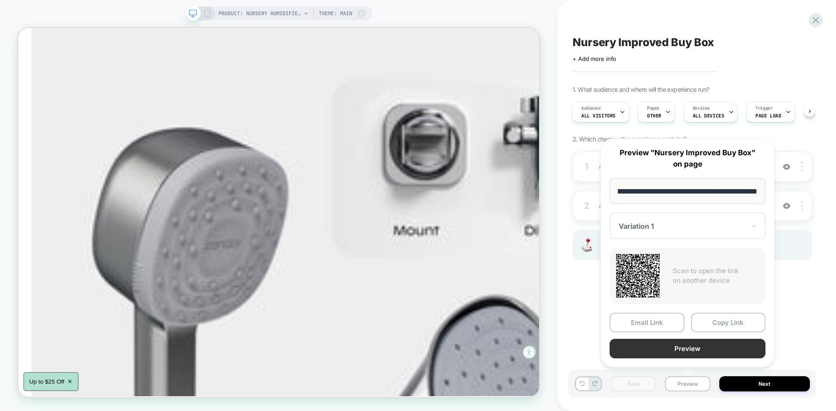
scroll to position [0, 0]
click at [679, 349] on button "Preview" at bounding box center [687, 349] width 156 height 20
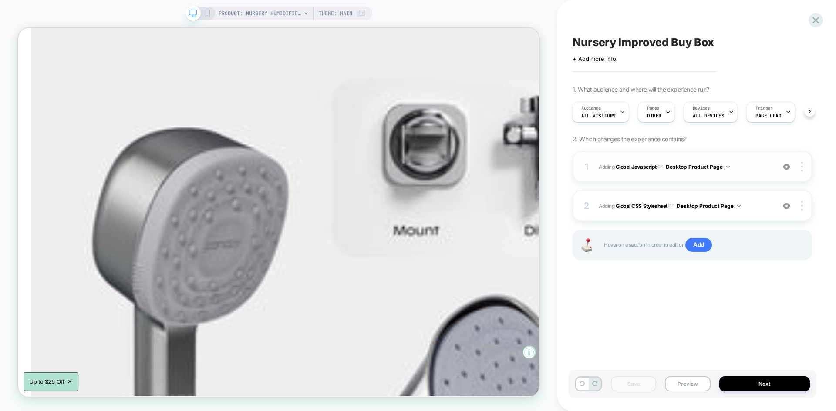
click at [775, 170] on div "1 Adding Global Javascript on Desktop Product Page Add Before Add After Copy to…" at bounding box center [691, 166] width 239 height 30
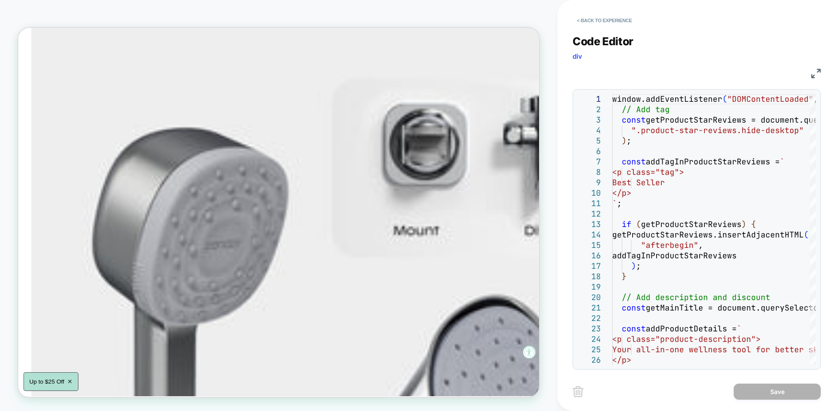
click at [823, 71] on div "< Back to experience Code Editor div JS 1 2 3 4 5 6 7 8 9 10 11 12 13 14 15 16 …" at bounding box center [696, 205] width 279 height 411
click at [816, 72] on img at bounding box center [816, 74] width 10 height 10
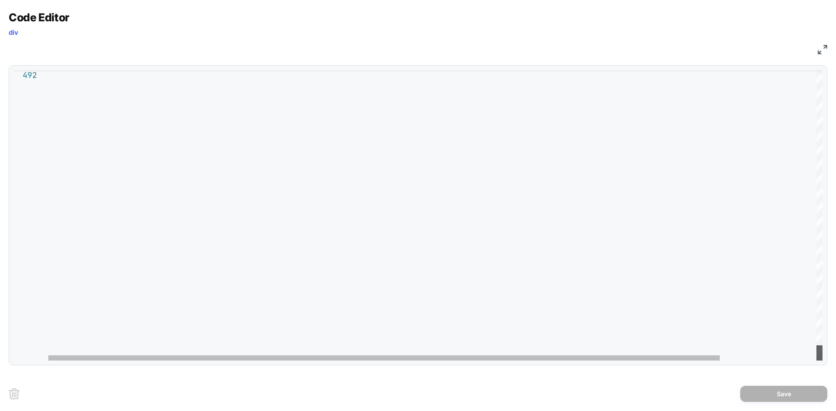
click at [816, 361] on div at bounding box center [819, 353] width 6 height 15
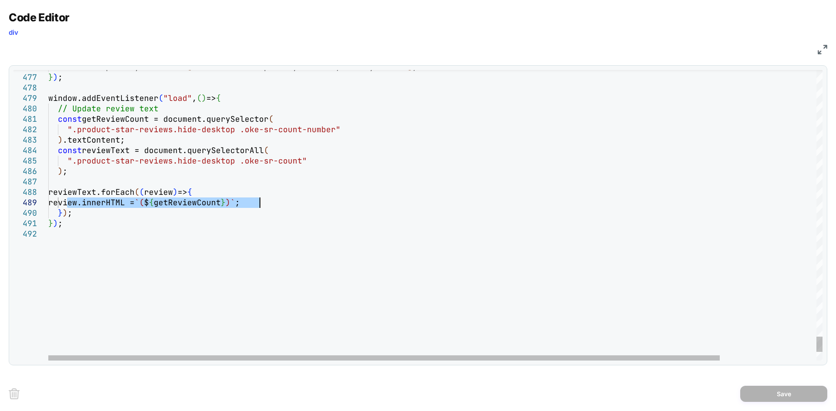
drag, startPoint x: 68, startPoint y: 204, endPoint x: 258, endPoint y: 204, distance: 190.2
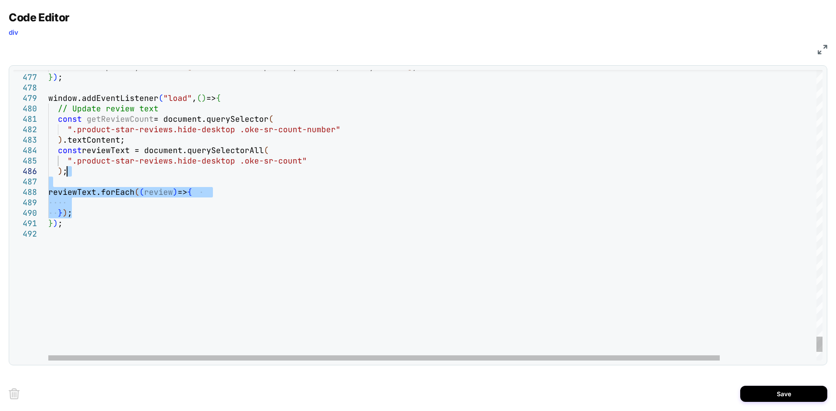
drag, startPoint x: 76, startPoint y: 216, endPoint x: 77, endPoint y: 175, distance: 41.4
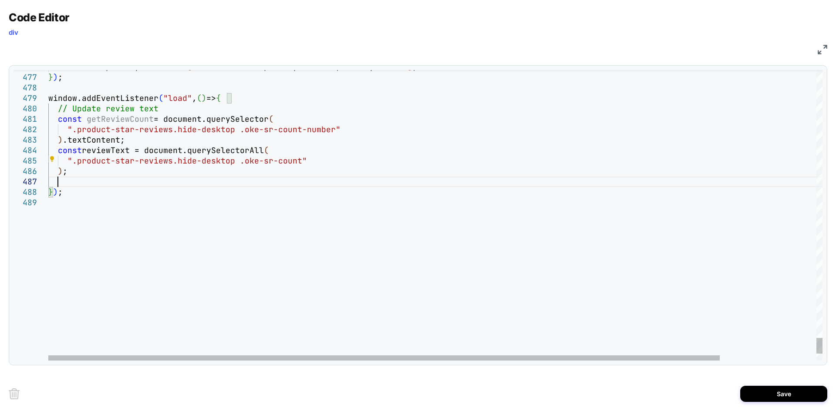
scroll to position [63, 9]
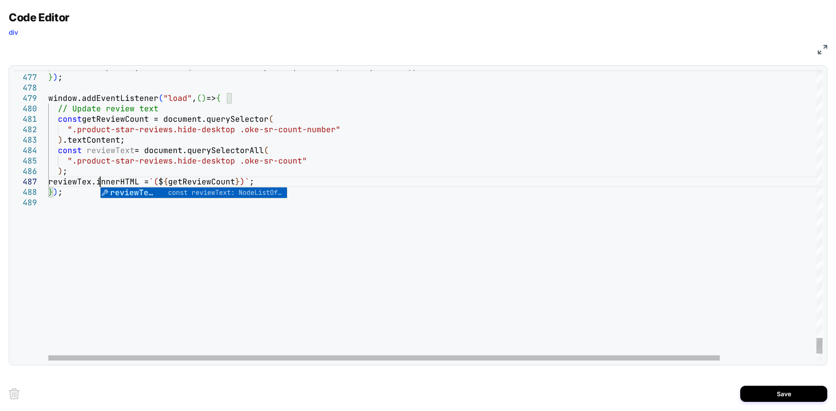
scroll to position [63, 56]
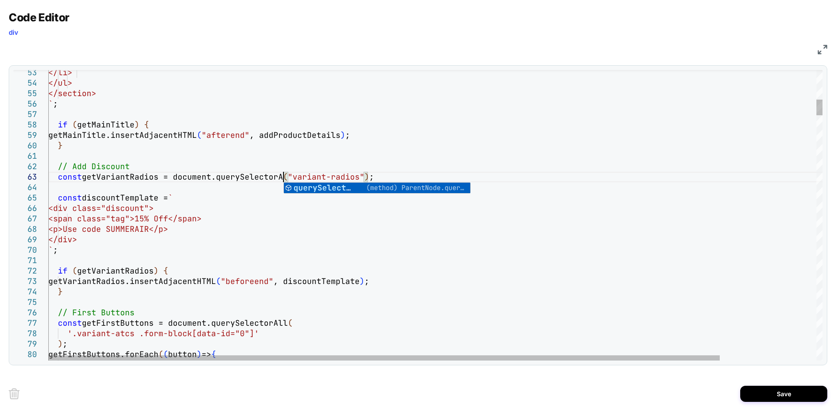
scroll to position [30, 244]
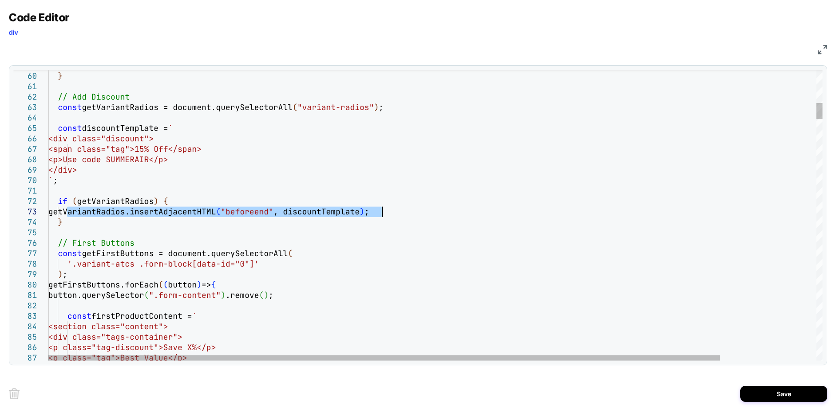
drag, startPoint x: 68, startPoint y: 213, endPoint x: 415, endPoint y: 210, distance: 347.4
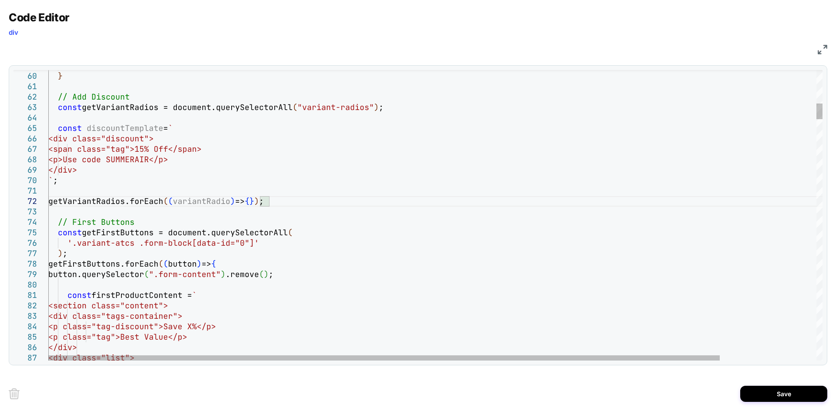
scroll to position [21, 18]
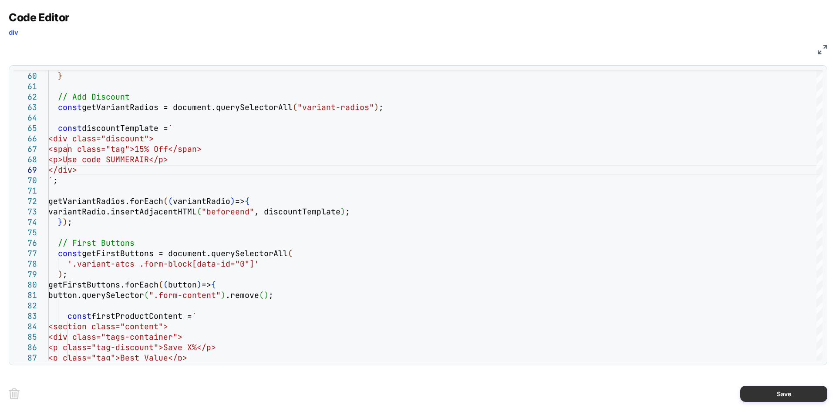
type textarea "**********"
click at [785, 399] on button "Save" at bounding box center [783, 394] width 87 height 16
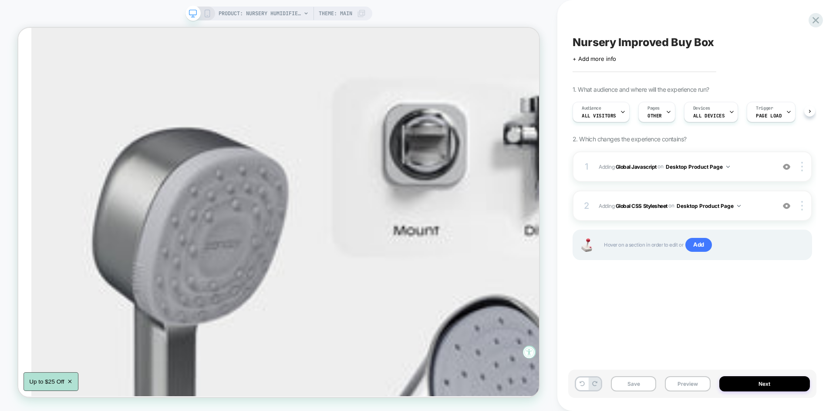
scroll to position [0, 0]
click at [634, 385] on button "Save" at bounding box center [633, 384] width 45 height 15
click at [686, 381] on button "Preview" at bounding box center [687, 384] width 45 height 15
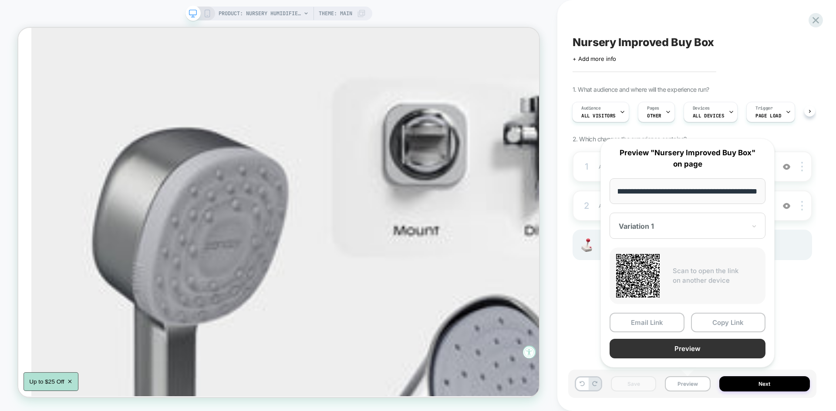
scroll to position [0, 0]
click at [662, 345] on button "Preview" at bounding box center [687, 349] width 156 height 20
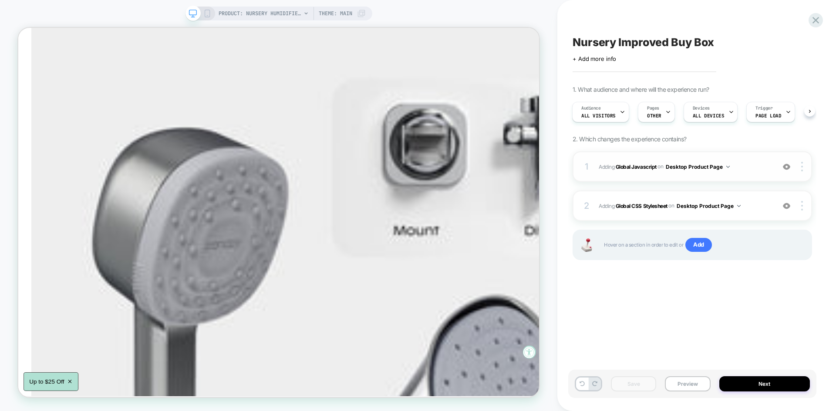
click at [747, 169] on span "Adding Global Javascript on Desktop Product Page" at bounding box center [685, 166] width 172 height 11
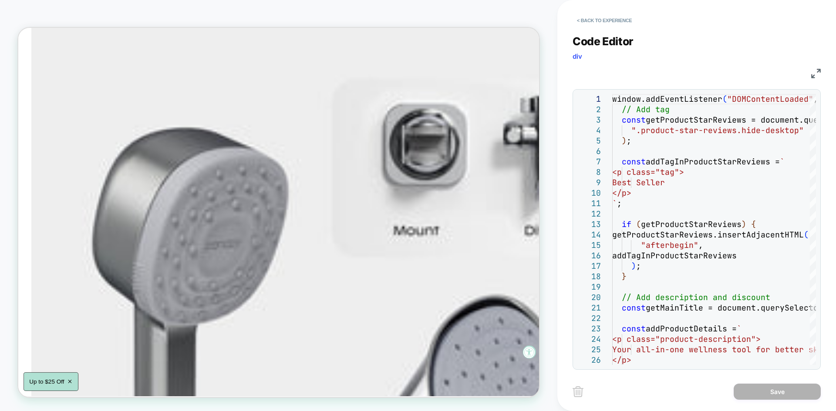
click at [814, 71] on img at bounding box center [816, 74] width 10 height 10
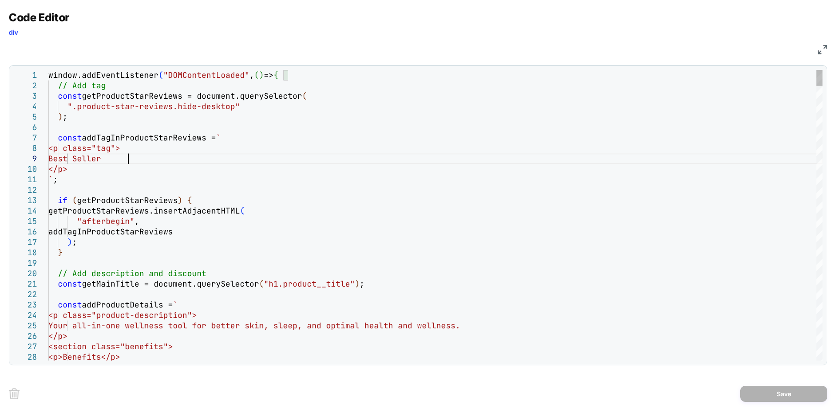
type textarea "**********"
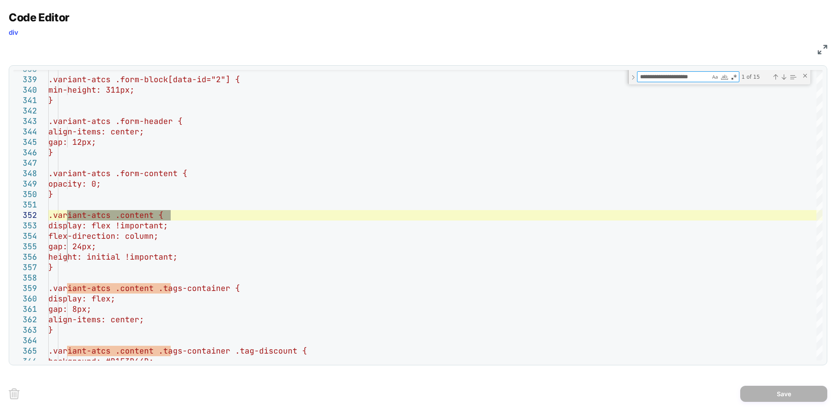
type textarea "**********"
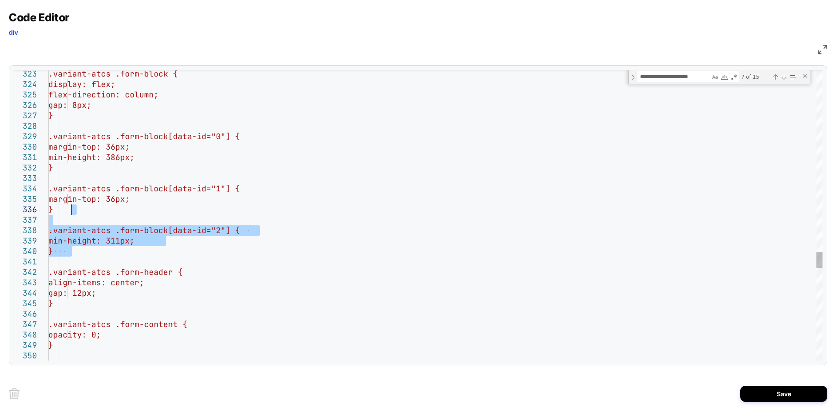
drag, startPoint x: 74, startPoint y: 249, endPoint x: 77, endPoint y: 204, distance: 44.9
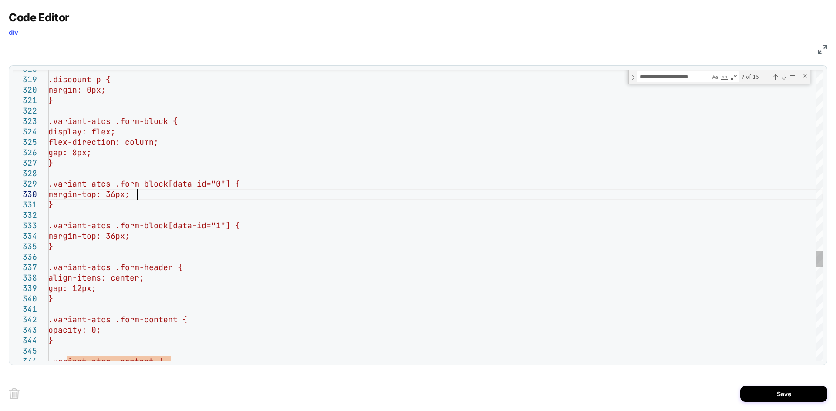
type textarea "**********"
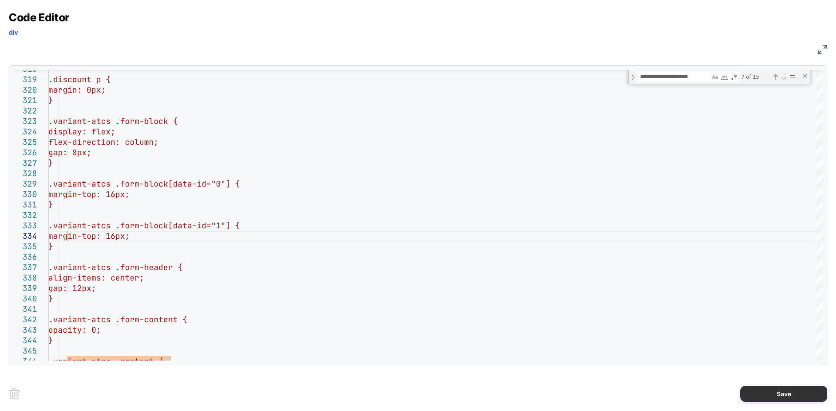
click at [759, 397] on button "Save" at bounding box center [783, 394] width 87 height 16
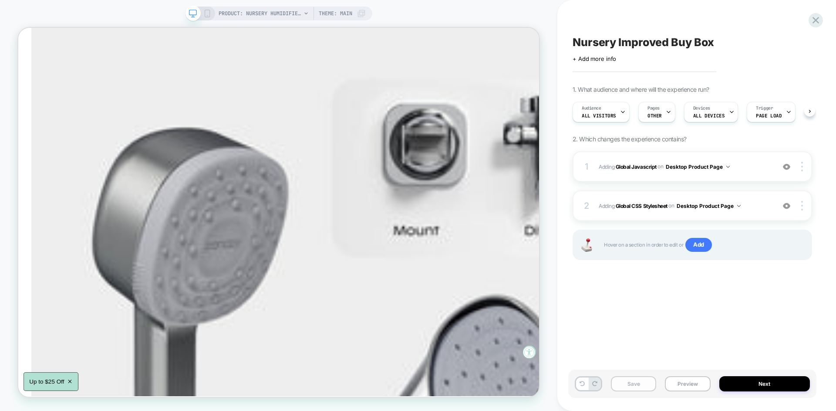
scroll to position [0, 0]
click at [653, 377] on button "Save" at bounding box center [633, 384] width 45 height 15
click at [673, 384] on button "Preview" at bounding box center [687, 384] width 45 height 15
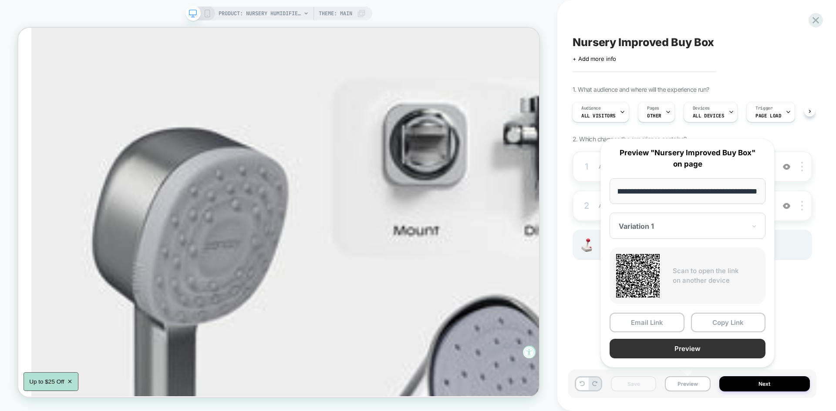
scroll to position [0, 0]
click at [687, 346] on button "Preview" at bounding box center [687, 349] width 156 height 20
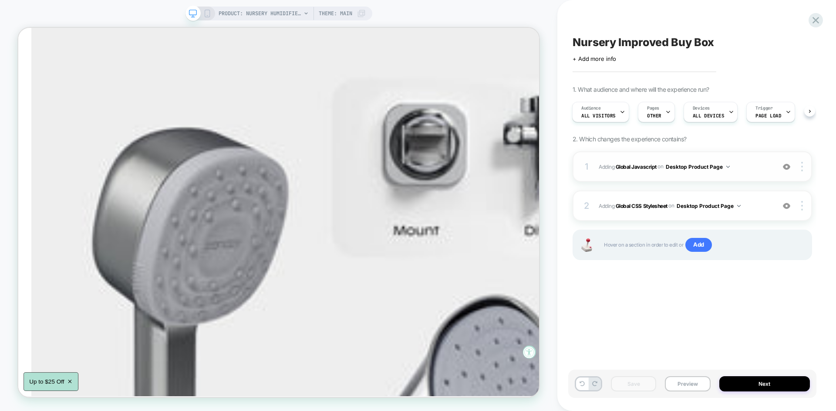
click at [752, 164] on span "Adding Global Javascript on Desktop Product Page" at bounding box center [685, 166] width 172 height 11
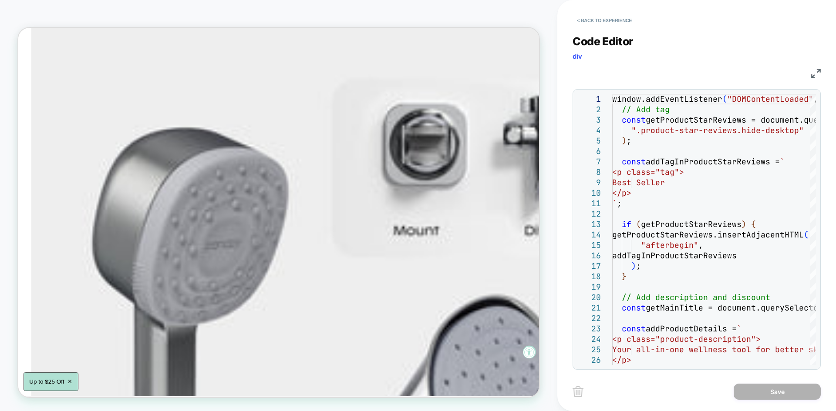
click at [815, 74] on img at bounding box center [816, 74] width 10 height 10
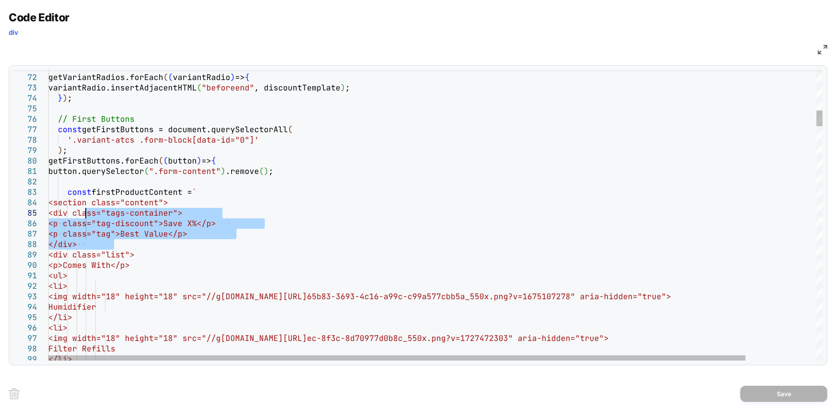
drag, startPoint x: 120, startPoint y: 244, endPoint x: 86, endPoint y: 215, distance: 44.5
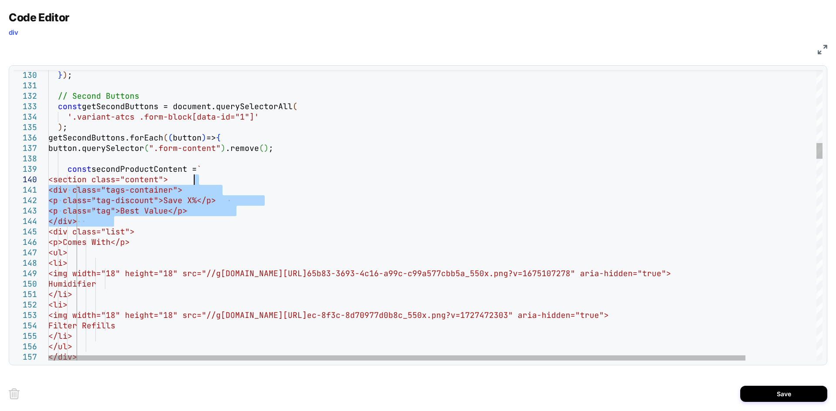
drag, startPoint x: 114, startPoint y: 224, endPoint x: 195, endPoint y: 179, distance: 92.3
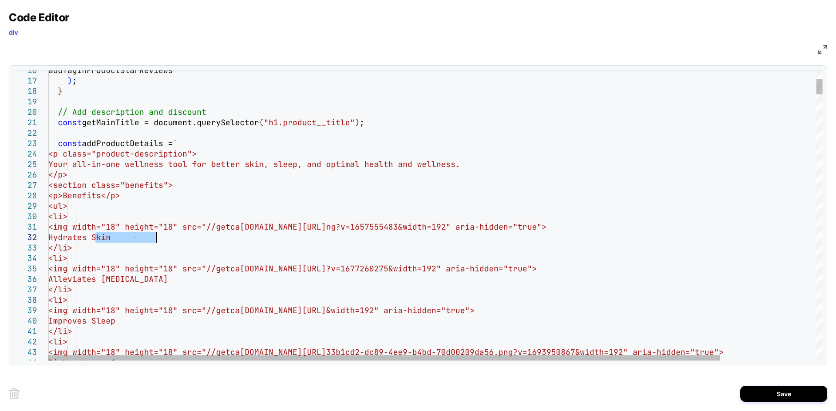
drag, startPoint x: 96, startPoint y: 238, endPoint x: 166, endPoint y: 240, distance: 70.1
drag, startPoint x: 97, startPoint y: 278, endPoint x: 188, endPoint y: 278, distance: 91.0
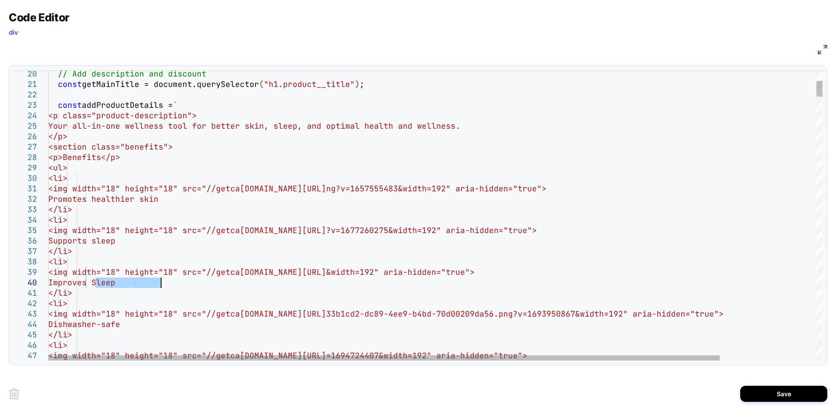
drag, startPoint x: 97, startPoint y: 282, endPoint x: 175, endPoint y: 281, distance: 78.8
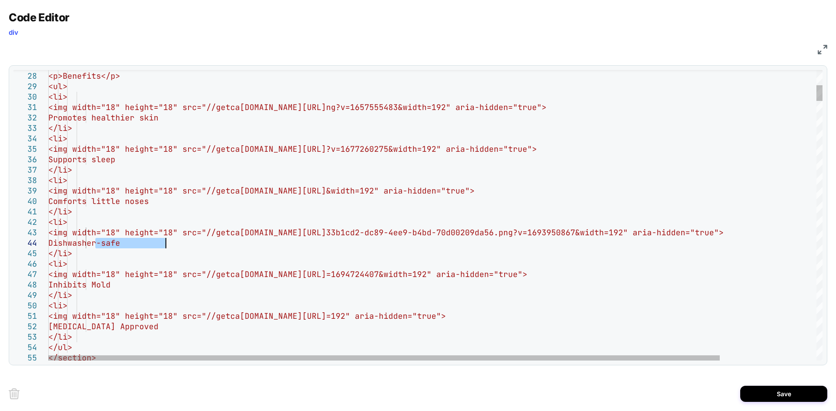
drag, startPoint x: 94, startPoint y: 244, endPoint x: 195, endPoint y: 246, distance: 101.0
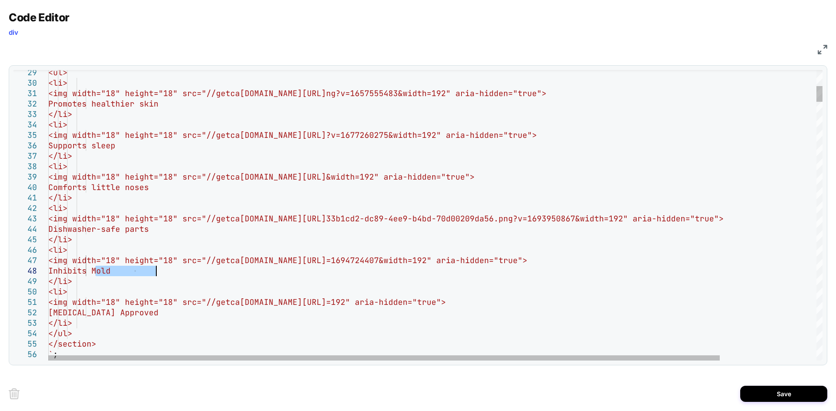
drag, startPoint x: 96, startPoint y: 269, endPoint x: 178, endPoint y: 276, distance: 83.0
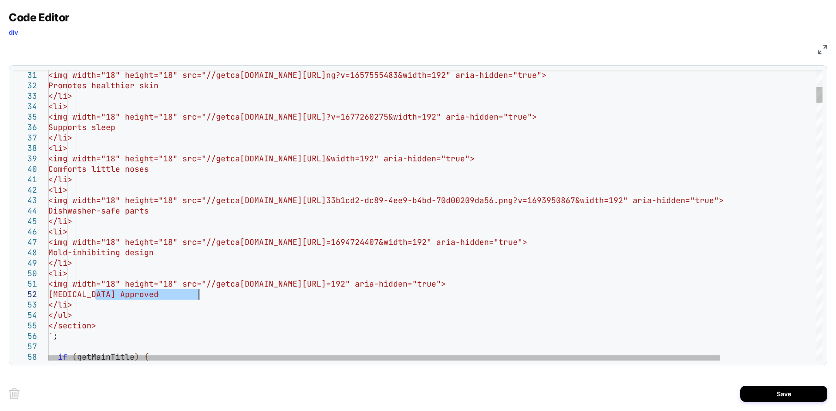
drag, startPoint x: 96, startPoint y: 293, endPoint x: 217, endPoint y: 296, distance: 121.5
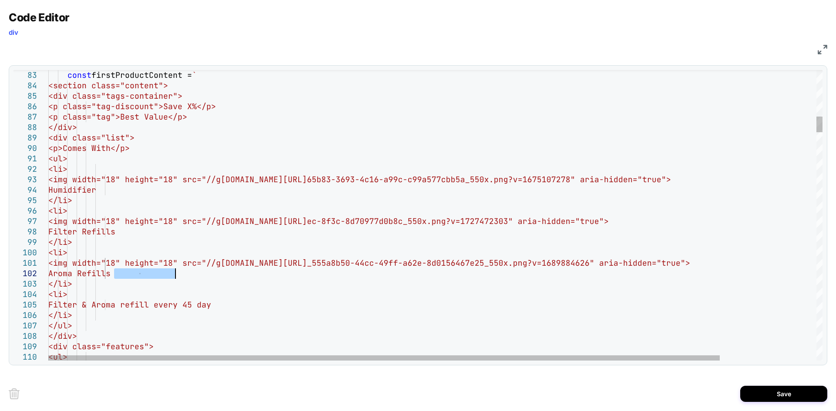
drag, startPoint x: 115, startPoint y: 272, endPoint x: 192, endPoint y: 272, distance: 76.6
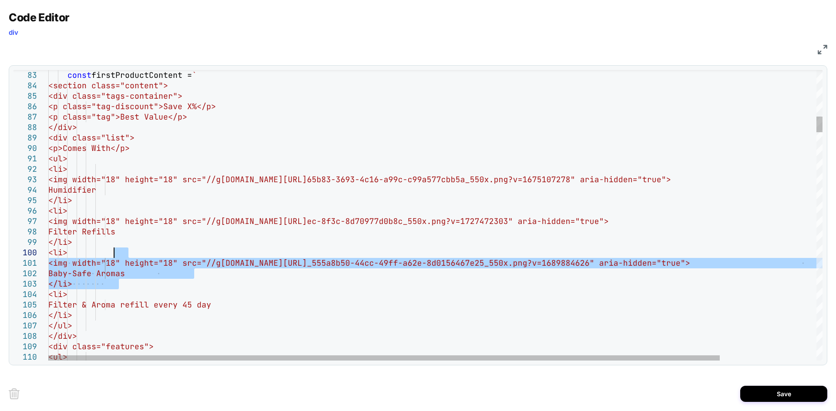
drag, startPoint x: 118, startPoint y: 277, endPoint x: 115, endPoint y: 254, distance: 23.3
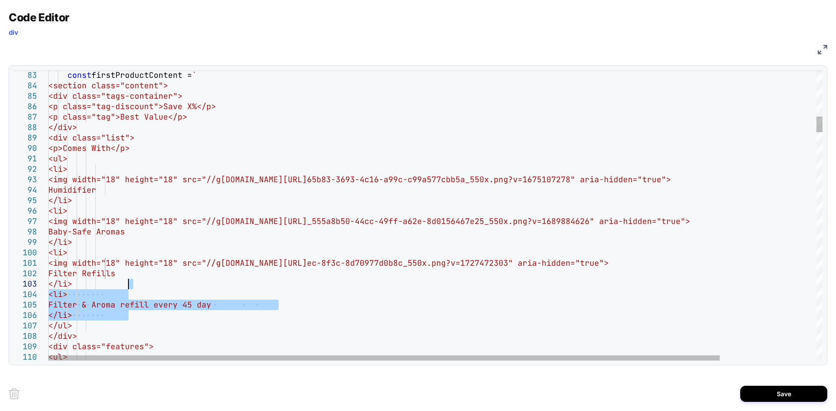
drag, startPoint x: 130, startPoint y: 316, endPoint x: 130, endPoint y: 284, distance: 31.8
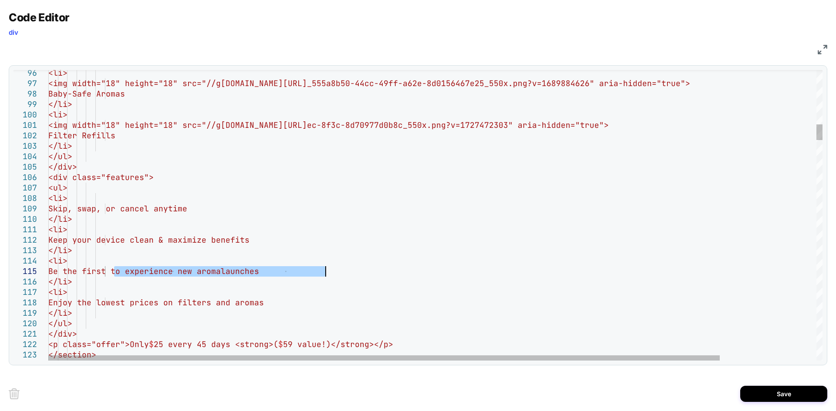
drag, startPoint x: 114, startPoint y: 269, endPoint x: 351, endPoint y: 270, distance: 237.2
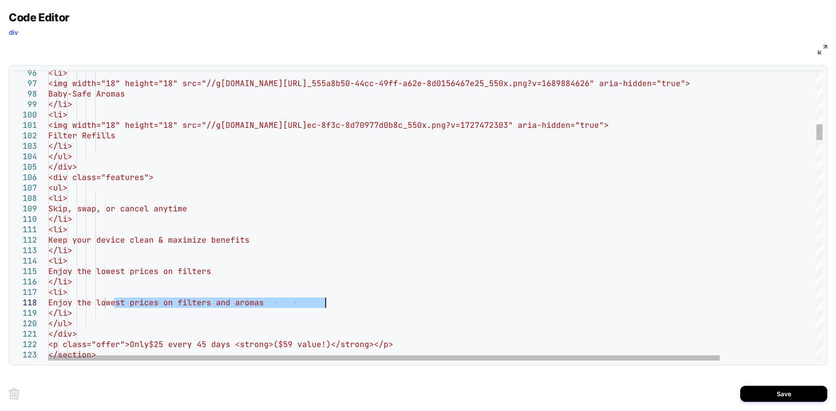
drag, startPoint x: 114, startPoint y: 301, endPoint x: 334, endPoint y: 304, distance: 220.3
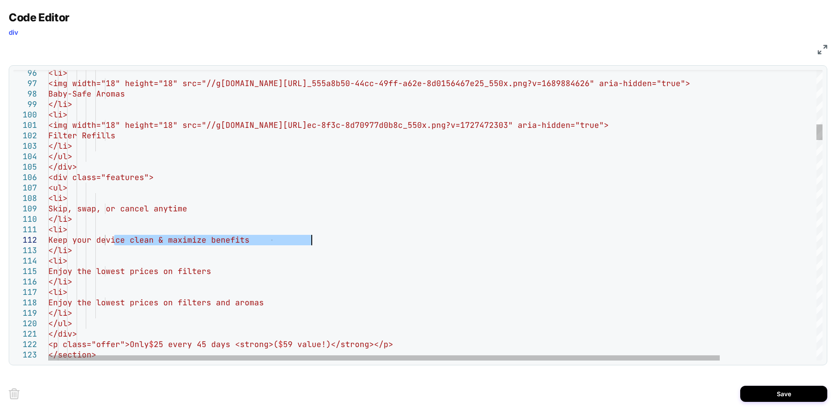
drag, startPoint x: 114, startPoint y: 239, endPoint x: 351, endPoint y: 236, distance: 237.2
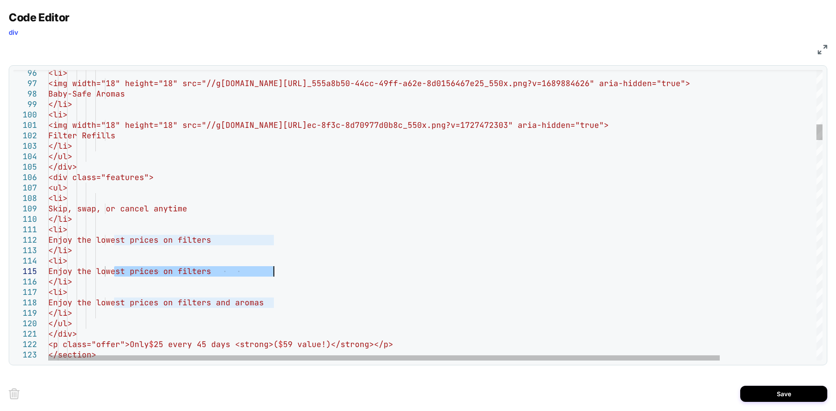
drag, startPoint x: 114, startPoint y: 272, endPoint x: 316, endPoint y: 268, distance: 202.0
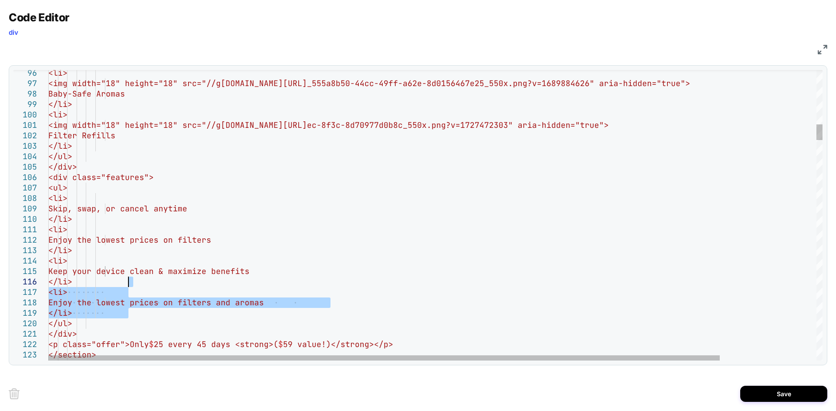
drag, startPoint x: 133, startPoint y: 315, endPoint x: 130, endPoint y: 284, distance: 31.1
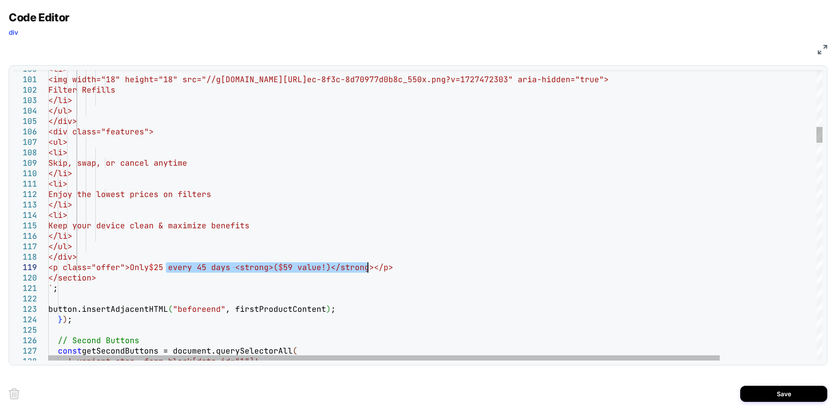
drag, startPoint x: 165, startPoint y: 267, endPoint x: 366, endPoint y: 268, distance: 201.5
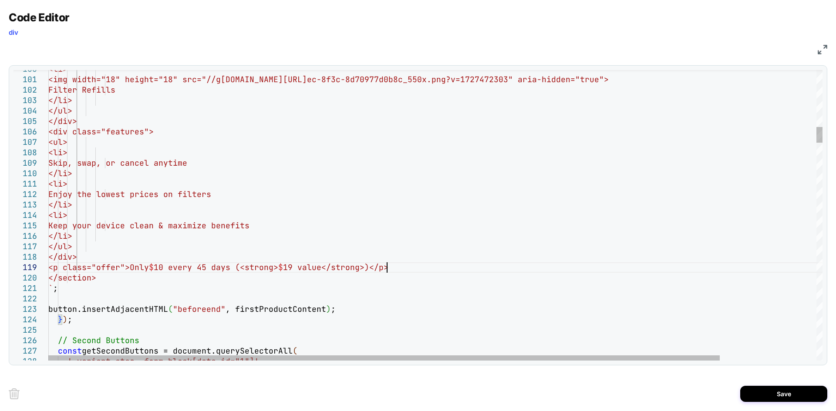
scroll to position [84, 300]
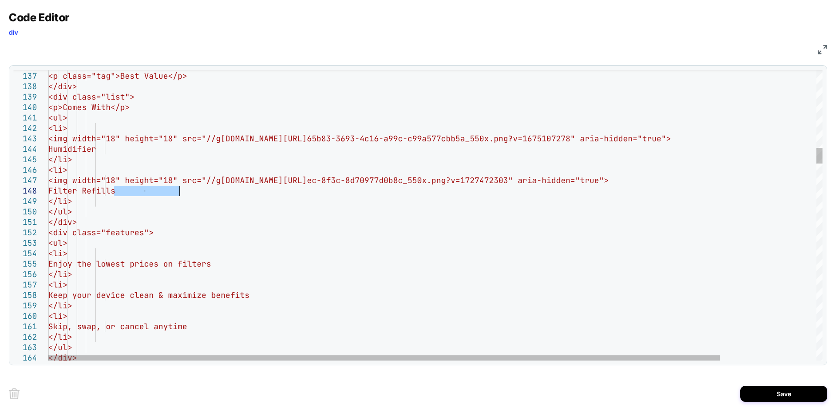
drag, startPoint x: 113, startPoint y: 190, endPoint x: 208, endPoint y: 188, distance: 94.9
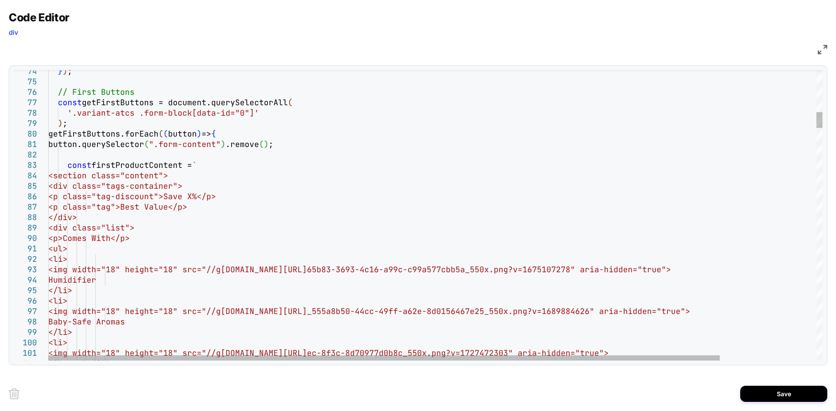
scroll to position [84, 239]
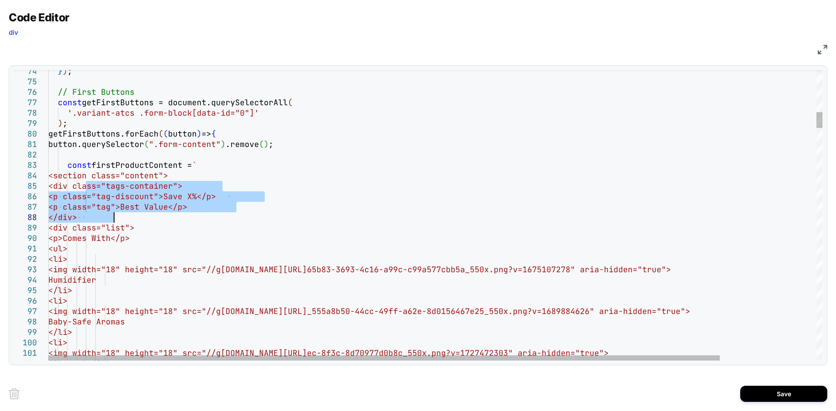
drag, startPoint x: 87, startPoint y: 185, endPoint x: 122, endPoint y: 216, distance: 47.2
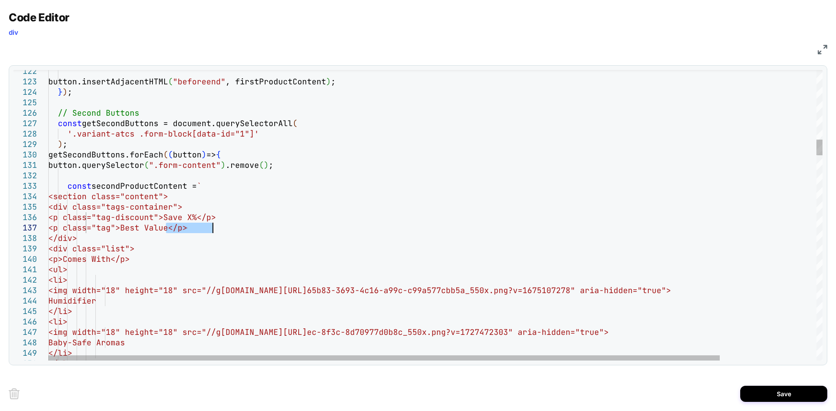
drag, startPoint x: 165, startPoint y: 227, endPoint x: 212, endPoint y: 227, distance: 46.6
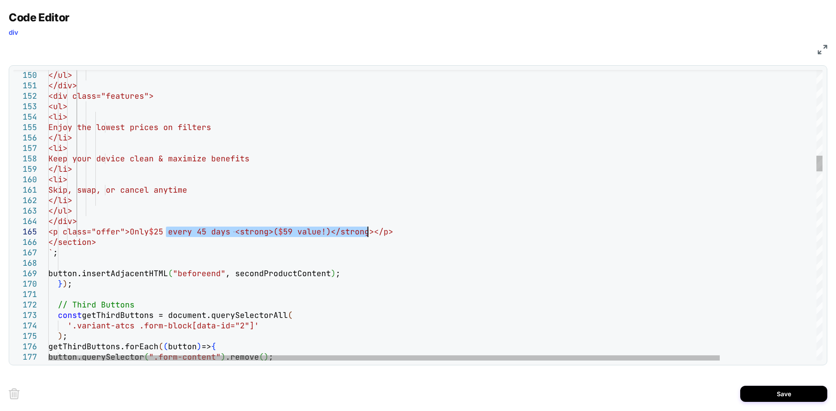
drag, startPoint x: 164, startPoint y: 231, endPoint x: 366, endPoint y: 232, distance: 201.5
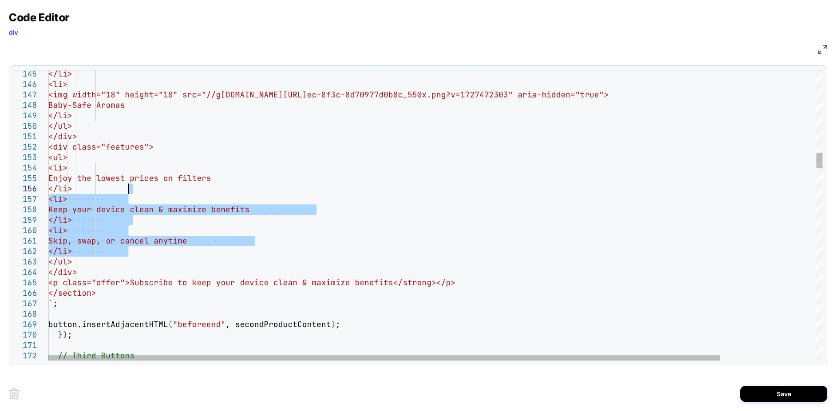
drag, startPoint x: 131, startPoint y: 250, endPoint x: 134, endPoint y: 188, distance: 62.3
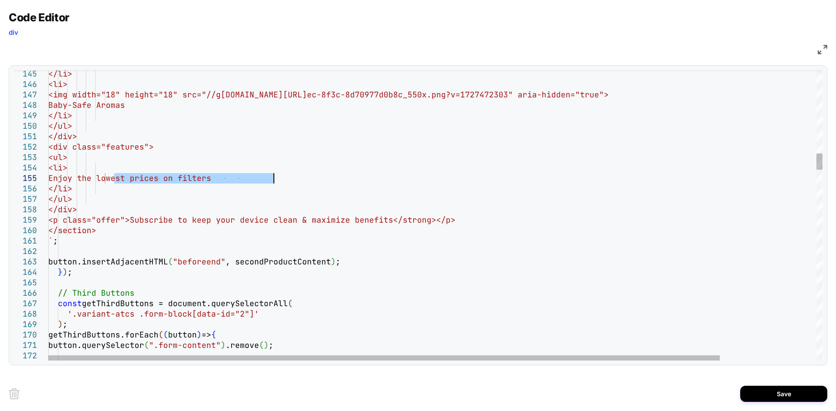
drag, startPoint x: 115, startPoint y: 180, endPoint x: 285, endPoint y: 175, distance: 169.4
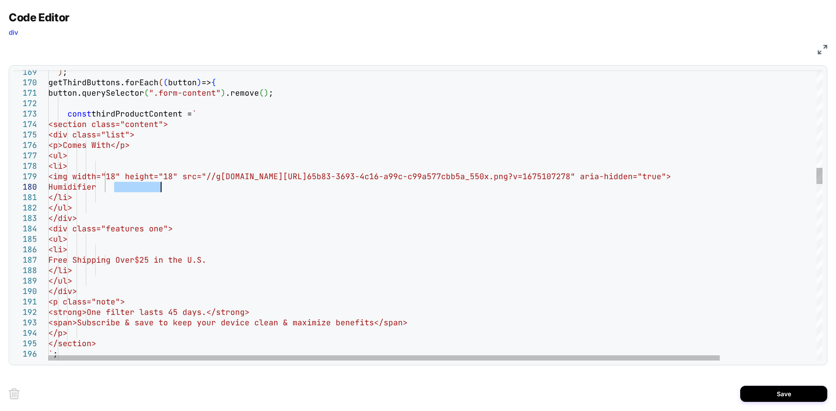
drag, startPoint x: 113, startPoint y: 185, endPoint x: 195, endPoint y: 186, distance: 82.3
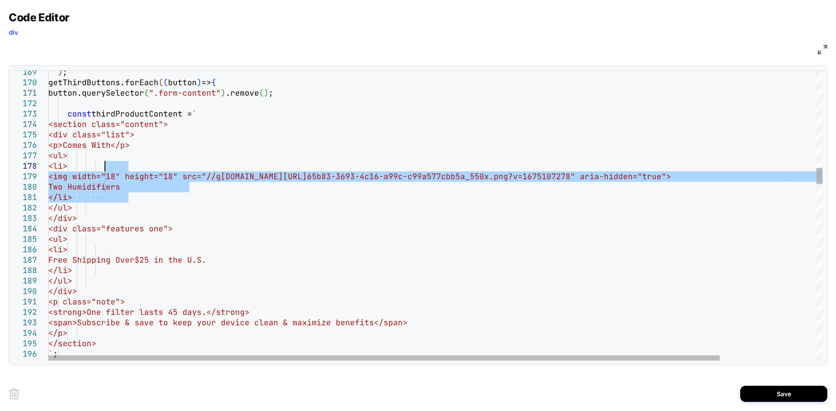
drag, startPoint x: 131, startPoint y: 196, endPoint x: 105, endPoint y: 169, distance: 37.6
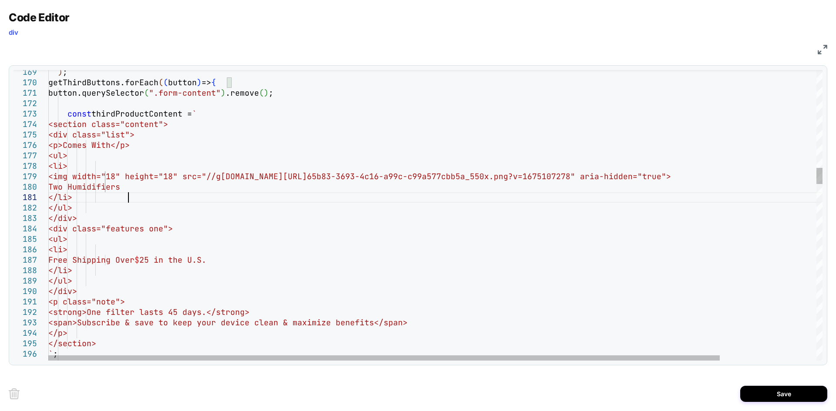
scroll to position [20, 56]
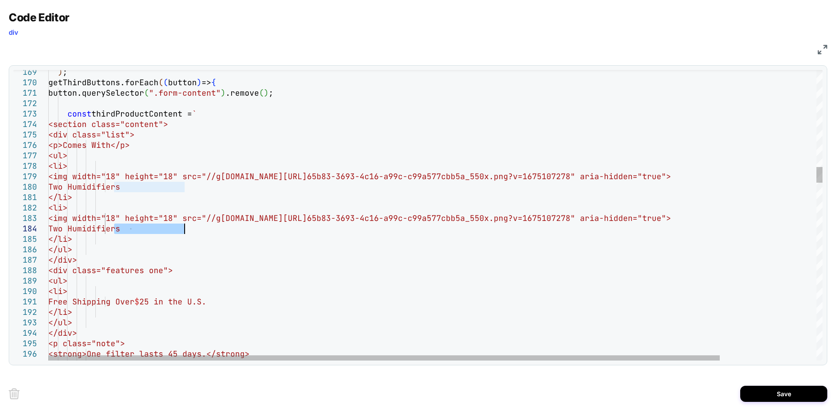
drag, startPoint x: 115, startPoint y: 225, endPoint x: 223, endPoint y: 226, distance: 108.0
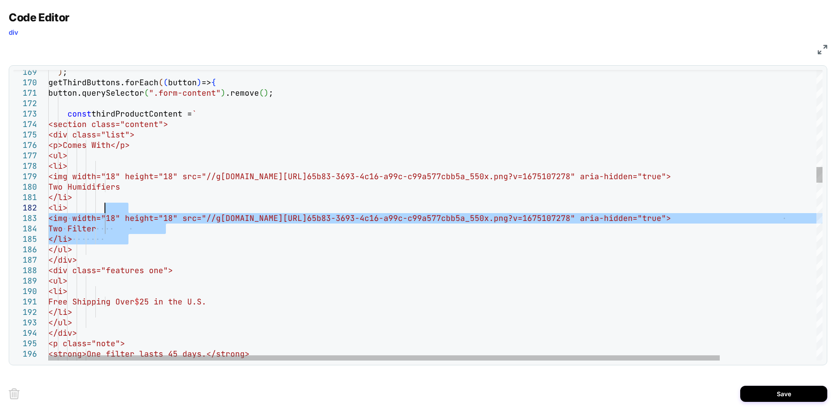
drag, startPoint x: 131, startPoint y: 237, endPoint x: 104, endPoint y: 208, distance: 40.0
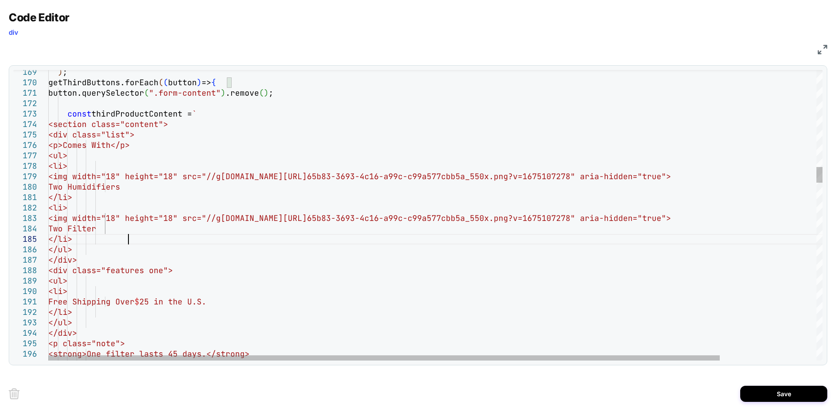
scroll to position [52, 56]
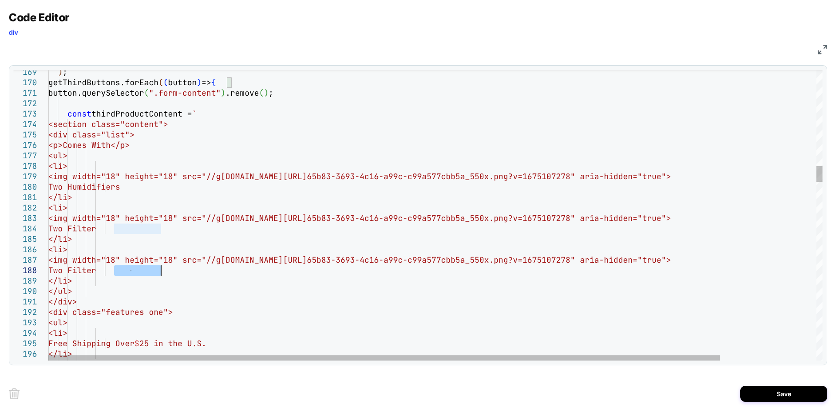
drag, startPoint x: 114, startPoint y: 270, endPoint x: 185, endPoint y: 267, distance: 71.0
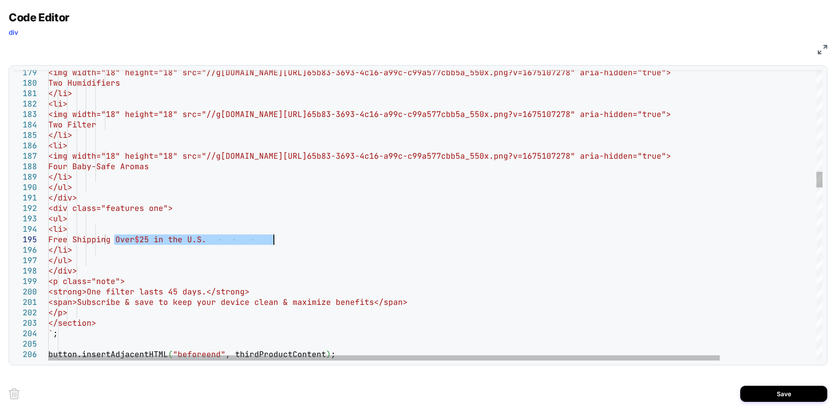
drag, startPoint x: 114, startPoint y: 239, endPoint x: 296, endPoint y: 236, distance: 181.5
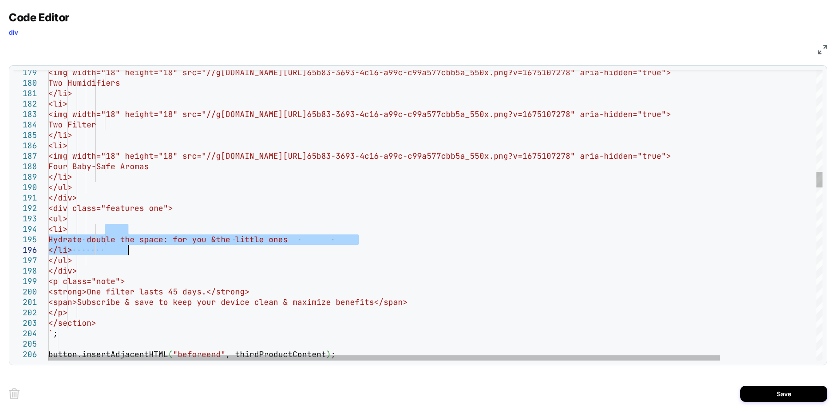
drag, startPoint x: 105, startPoint y: 229, endPoint x: 135, endPoint y: 250, distance: 36.6
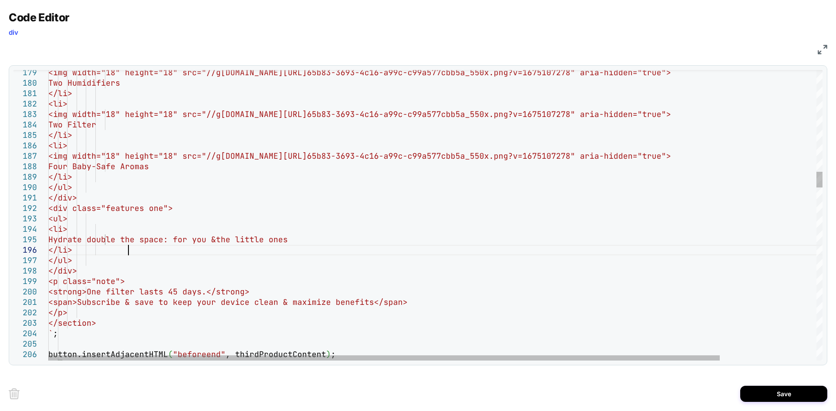
scroll to position [63, 56]
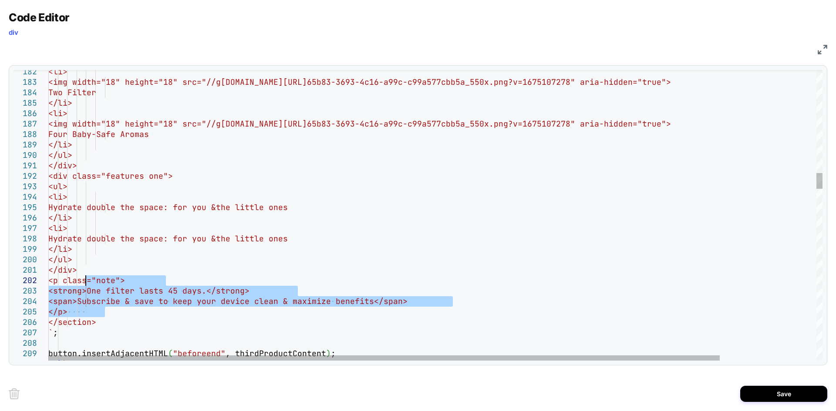
drag, startPoint x: 105, startPoint y: 311, endPoint x: 87, endPoint y: 283, distance: 33.5
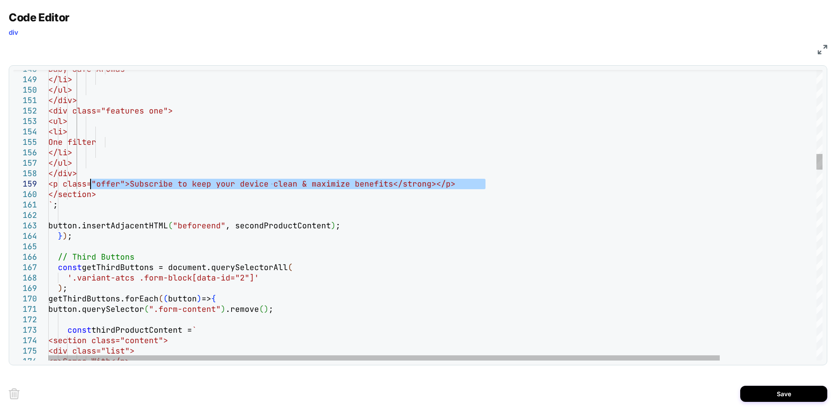
drag, startPoint x: 497, startPoint y: 181, endPoint x: 88, endPoint y: 185, distance: 408.3
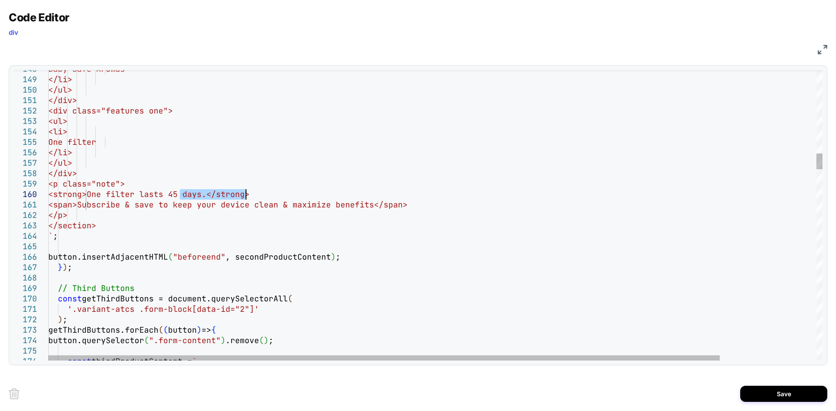
drag, startPoint x: 180, startPoint y: 194, endPoint x: 246, endPoint y: 197, distance: 66.3
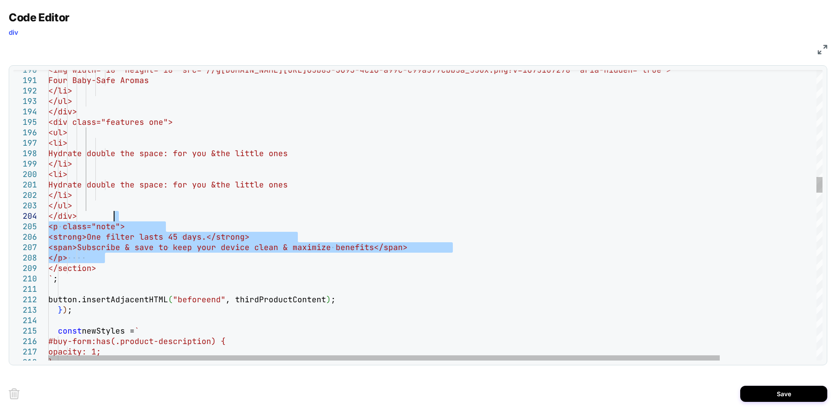
drag, startPoint x: 116, startPoint y: 257, endPoint x: 121, endPoint y: 211, distance: 46.4
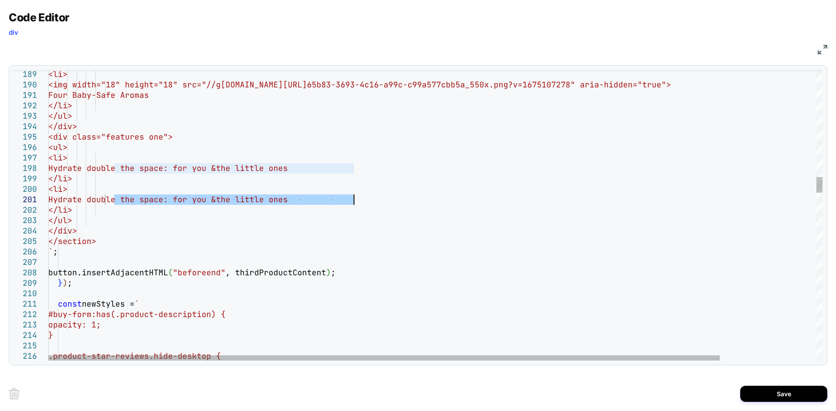
drag, startPoint x: 115, startPoint y: 198, endPoint x: 379, endPoint y: 195, distance: 263.4
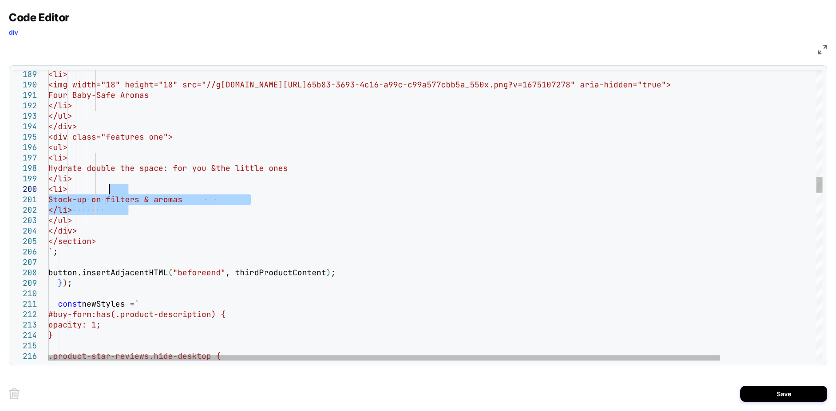
drag, startPoint x: 133, startPoint y: 209, endPoint x: 107, endPoint y: 191, distance: 32.5
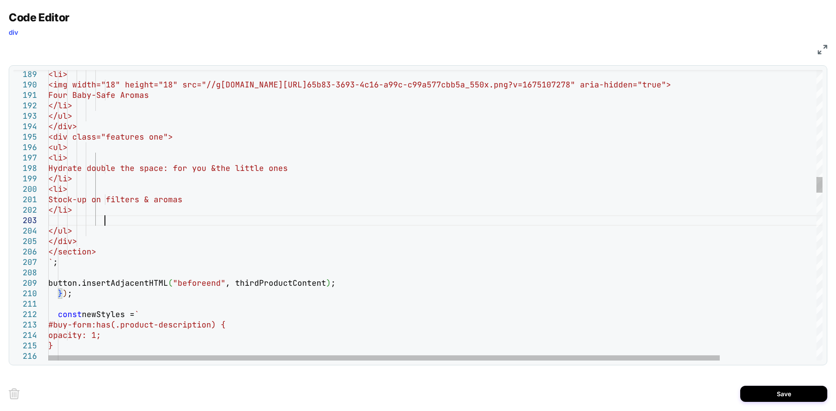
scroll to position [30, 56]
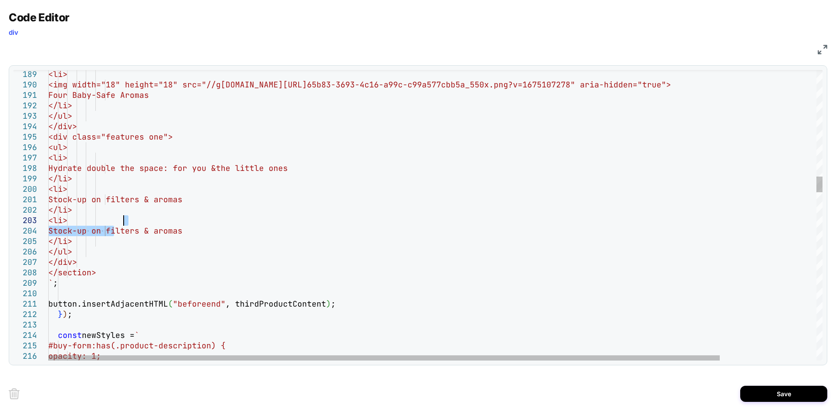
drag, startPoint x: 114, startPoint y: 229, endPoint x: 269, endPoint y: 225, distance: 155.4
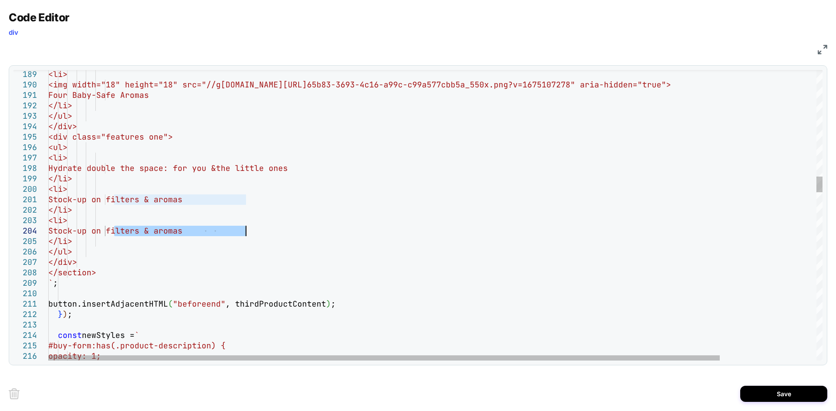
type textarea "**********"
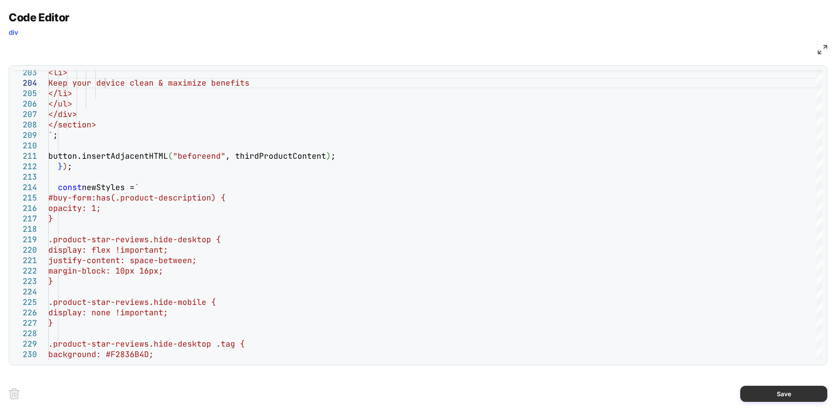
click at [784, 386] on button "Save" at bounding box center [783, 394] width 87 height 16
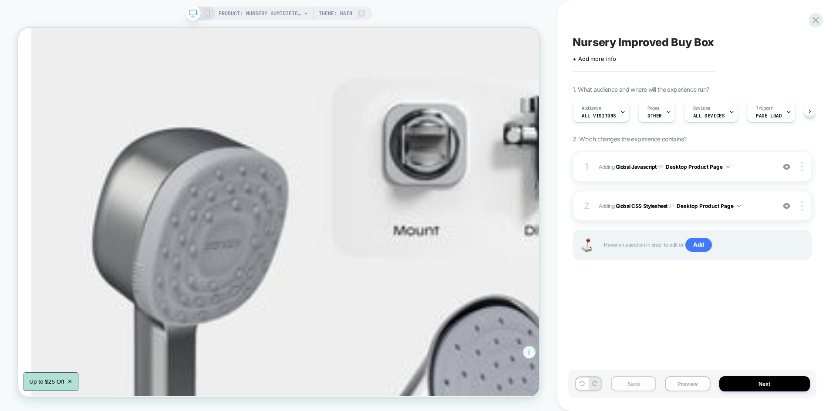
scroll to position [0, 0]
click at [625, 386] on button "Save" at bounding box center [633, 384] width 45 height 15
click at [680, 380] on button "Preview" at bounding box center [687, 384] width 45 height 15
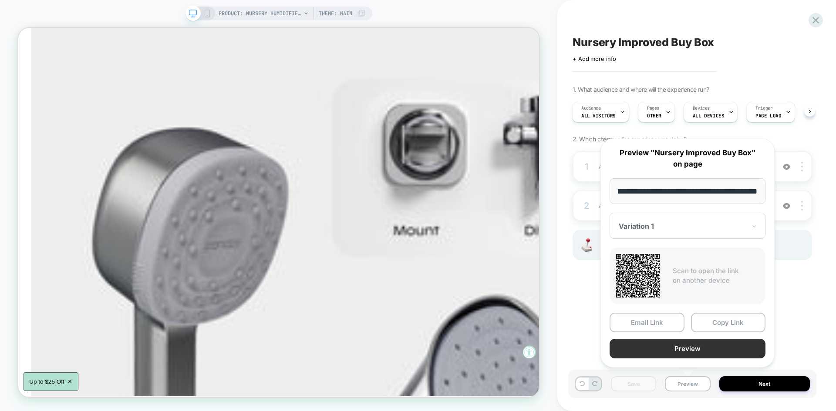
scroll to position [0, 0]
click at [683, 355] on button "Preview" at bounding box center [687, 349] width 156 height 20
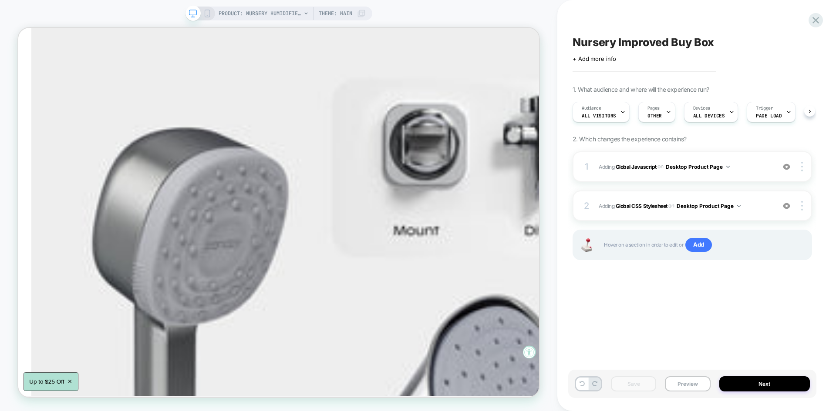
scroll to position [0, 0]
drag, startPoint x: 729, startPoint y: 42, endPoint x: 576, endPoint y: 44, distance: 152.4
click at [0, 0] on div "Nursery Improved Buy Box" at bounding box center [0, 0] width 0 height 0
drag, startPoint x: 575, startPoint y: 44, endPoint x: 668, endPoint y: 41, distance: 92.8
click at [0, 0] on textarea "**********" at bounding box center [0, 0] width 0 height 0
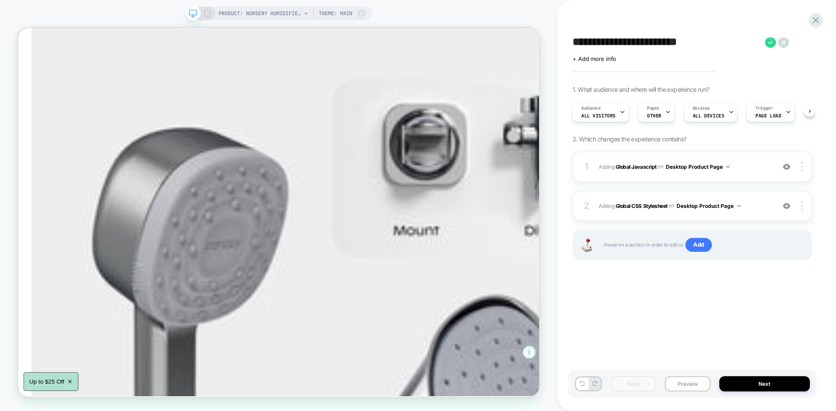
click at [0, 0] on textarea "**********" at bounding box center [0, 0] width 0 height 0
drag, startPoint x: 713, startPoint y: 42, endPoint x: 565, endPoint y: 43, distance: 147.1
click at [565, 43] on div "**********" at bounding box center [696, 205] width 279 height 411
click at [0, 0] on icon at bounding box center [0, 0] width 0 height 0
